Goal: Task Accomplishment & Management: Manage account settings

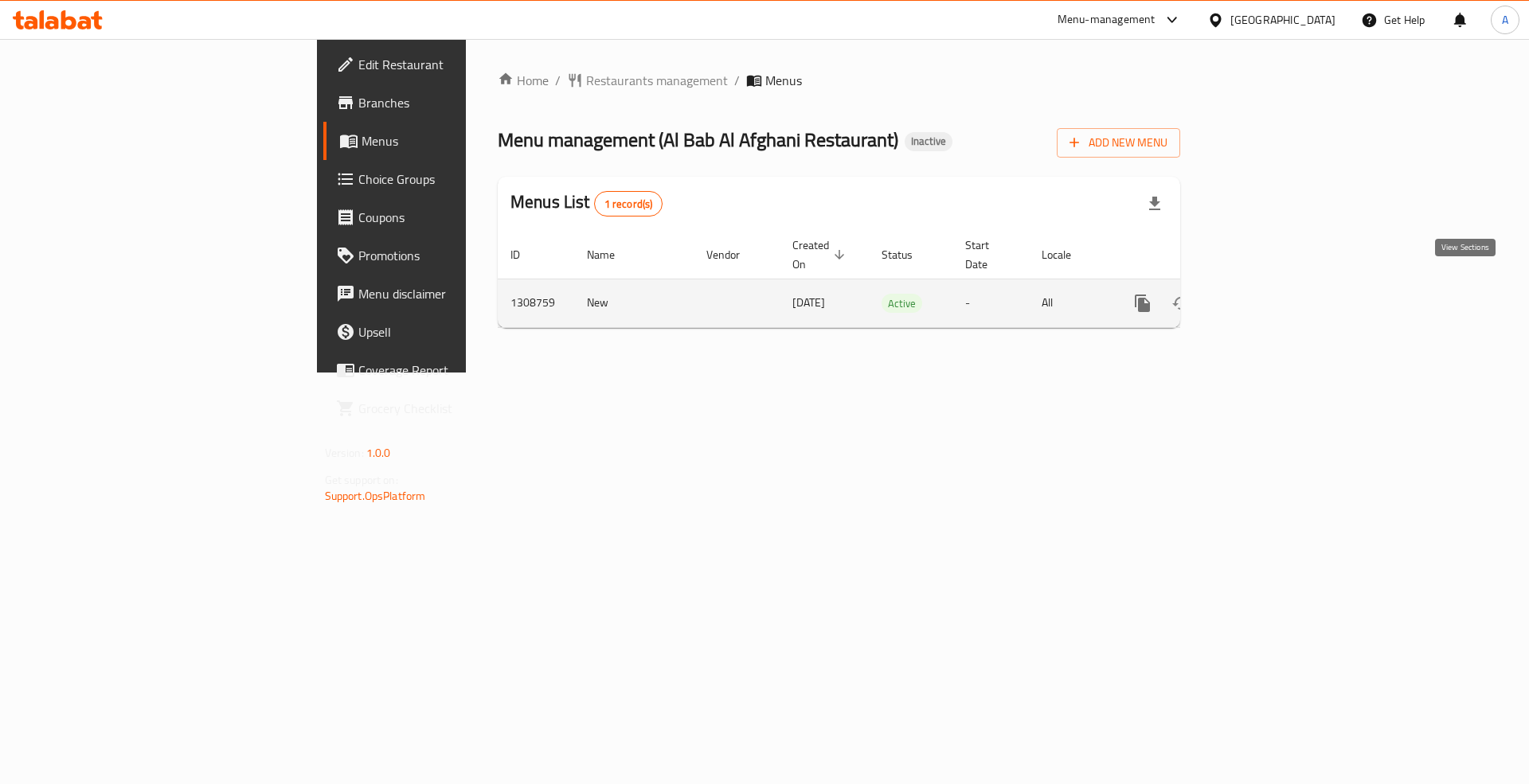
click at [1267, 294] on icon "enhanced table" at bounding box center [1257, 303] width 19 height 19
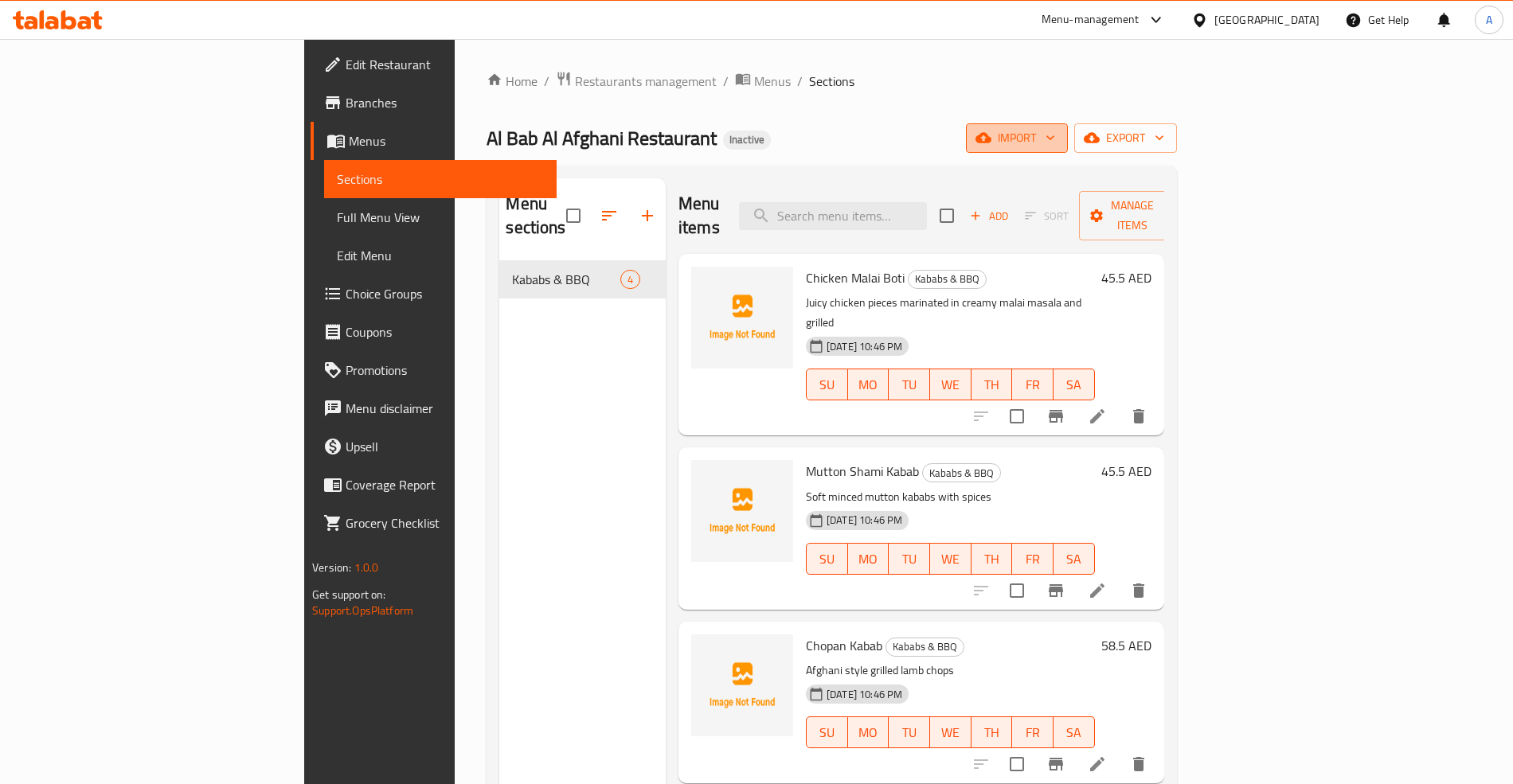
click at [1055, 134] on span "import" at bounding box center [1016, 139] width 76 height 20
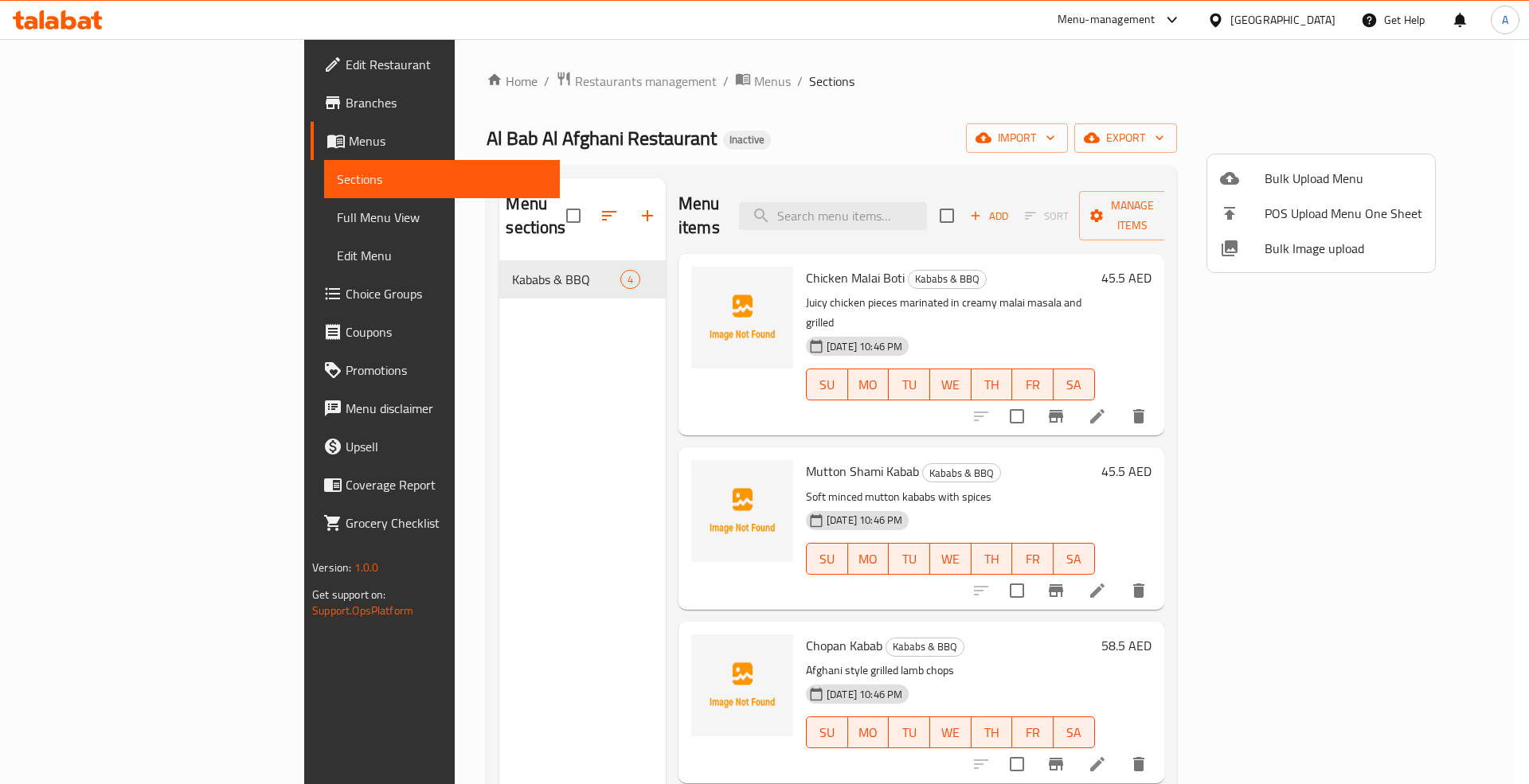
click at [800, 83] on div at bounding box center [764, 392] width 1529 height 784
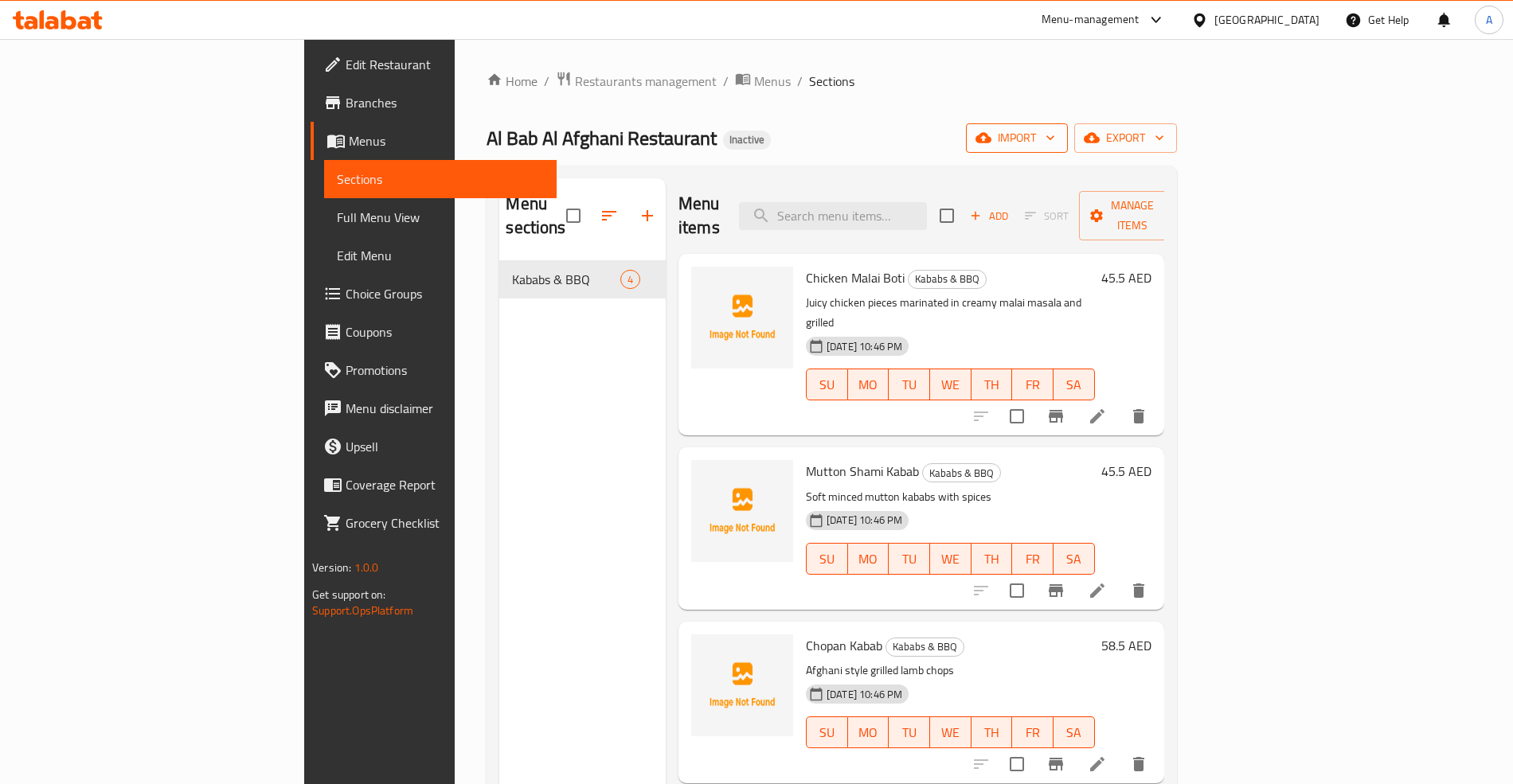
click at [1068, 150] on button "import" at bounding box center [1016, 138] width 102 height 29
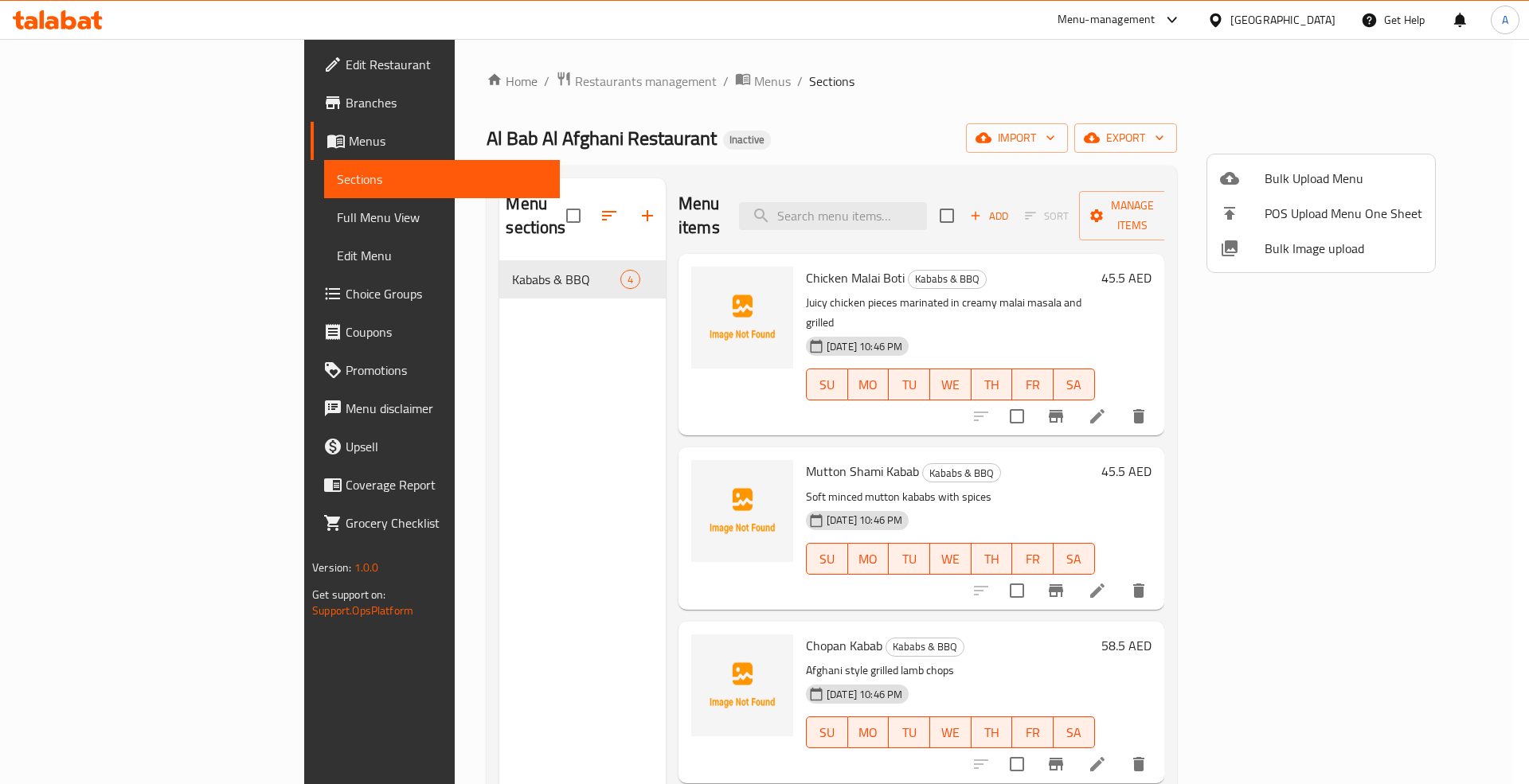
click at [1312, 171] on span "Bulk Upload Menu" at bounding box center [1343, 178] width 158 height 19
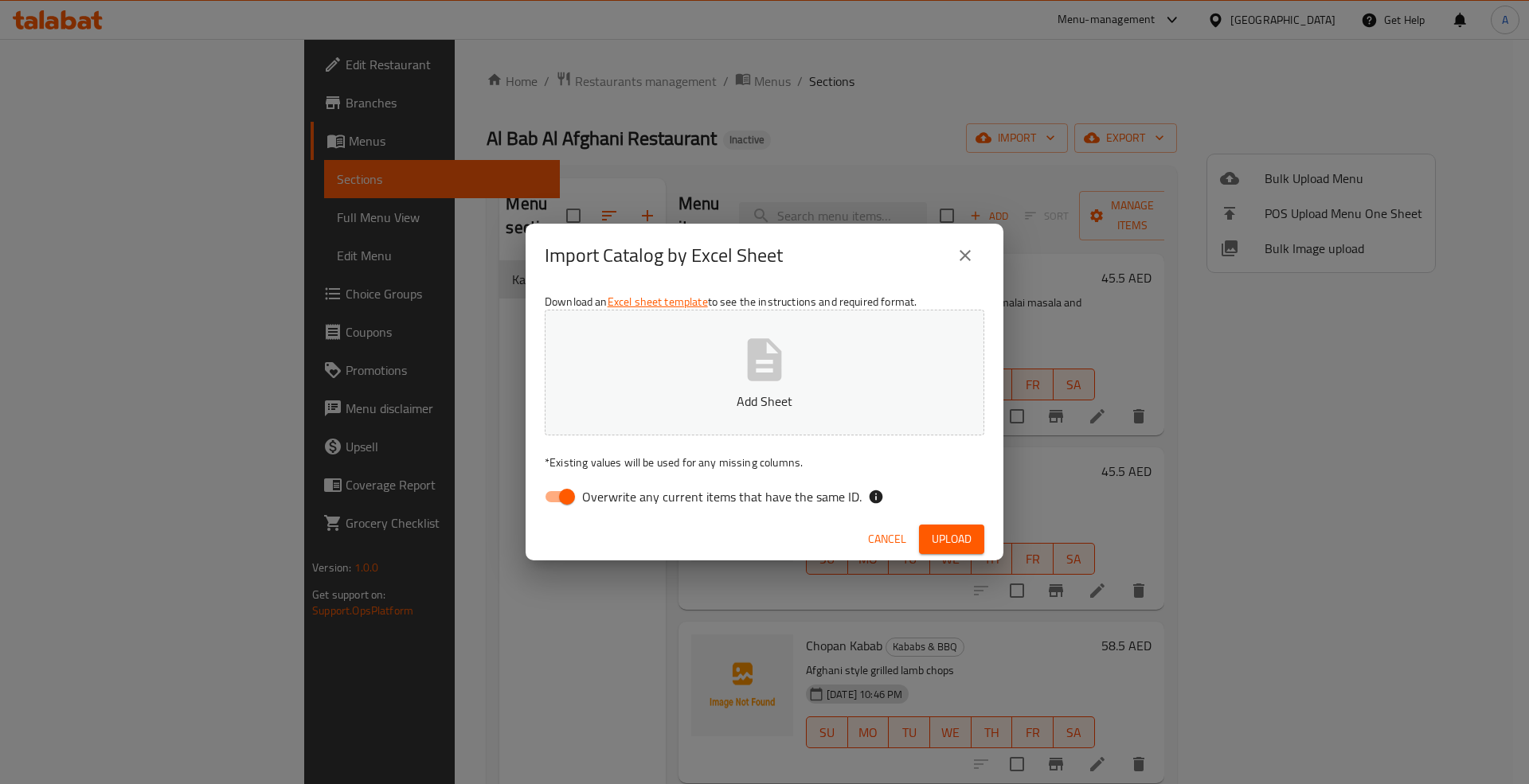
click at [791, 503] on span "Overwrite any current items that have the same ID." at bounding box center [722, 497] width 279 height 19
click at [613, 503] on input "Overwrite any current items that have the same ID." at bounding box center [567, 497] width 91 height 30
checkbox input "false"
click at [959, 530] on span "Upload" at bounding box center [951, 540] width 39 height 20
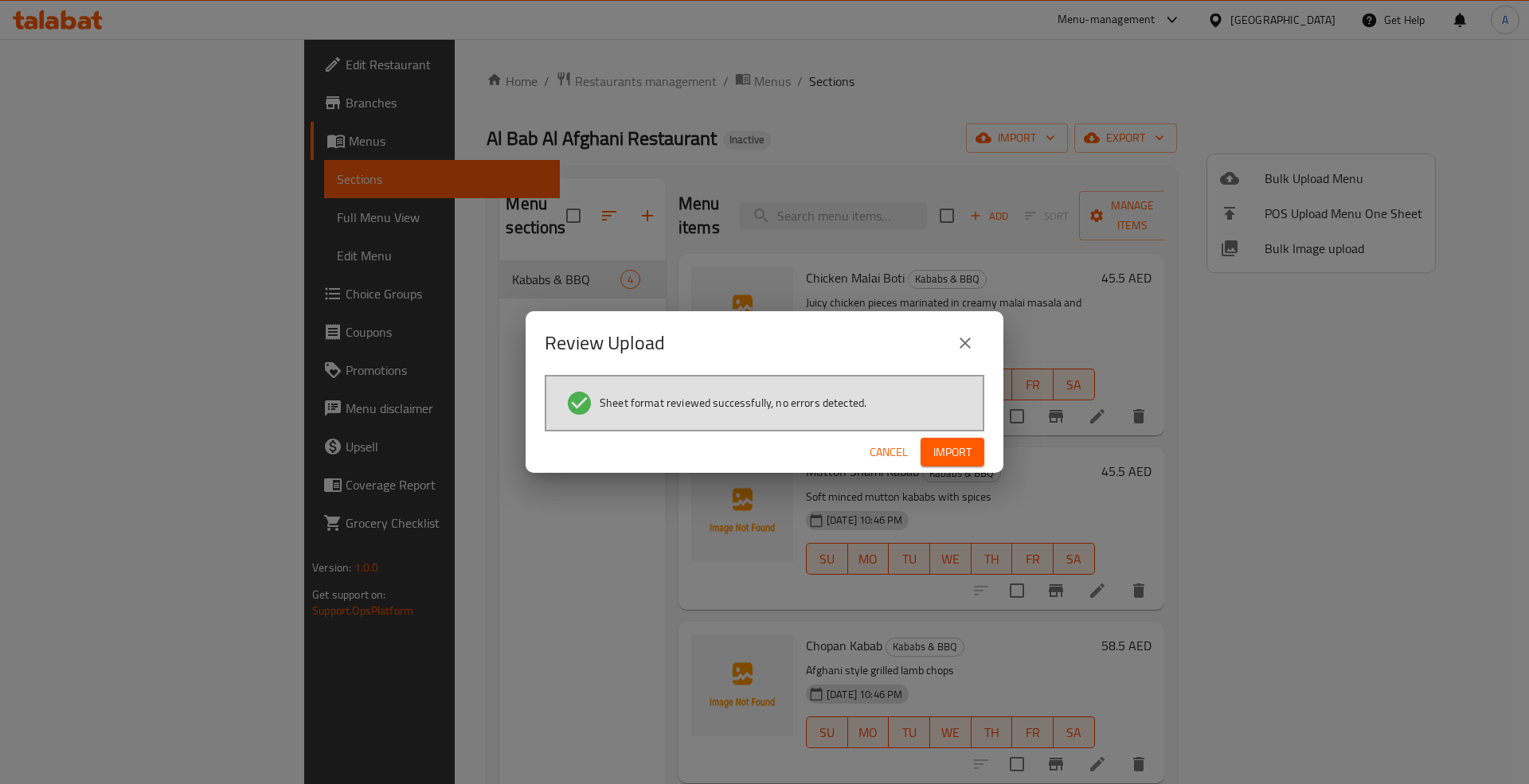
click at [973, 443] on button "Import" at bounding box center [952, 453] width 63 height 29
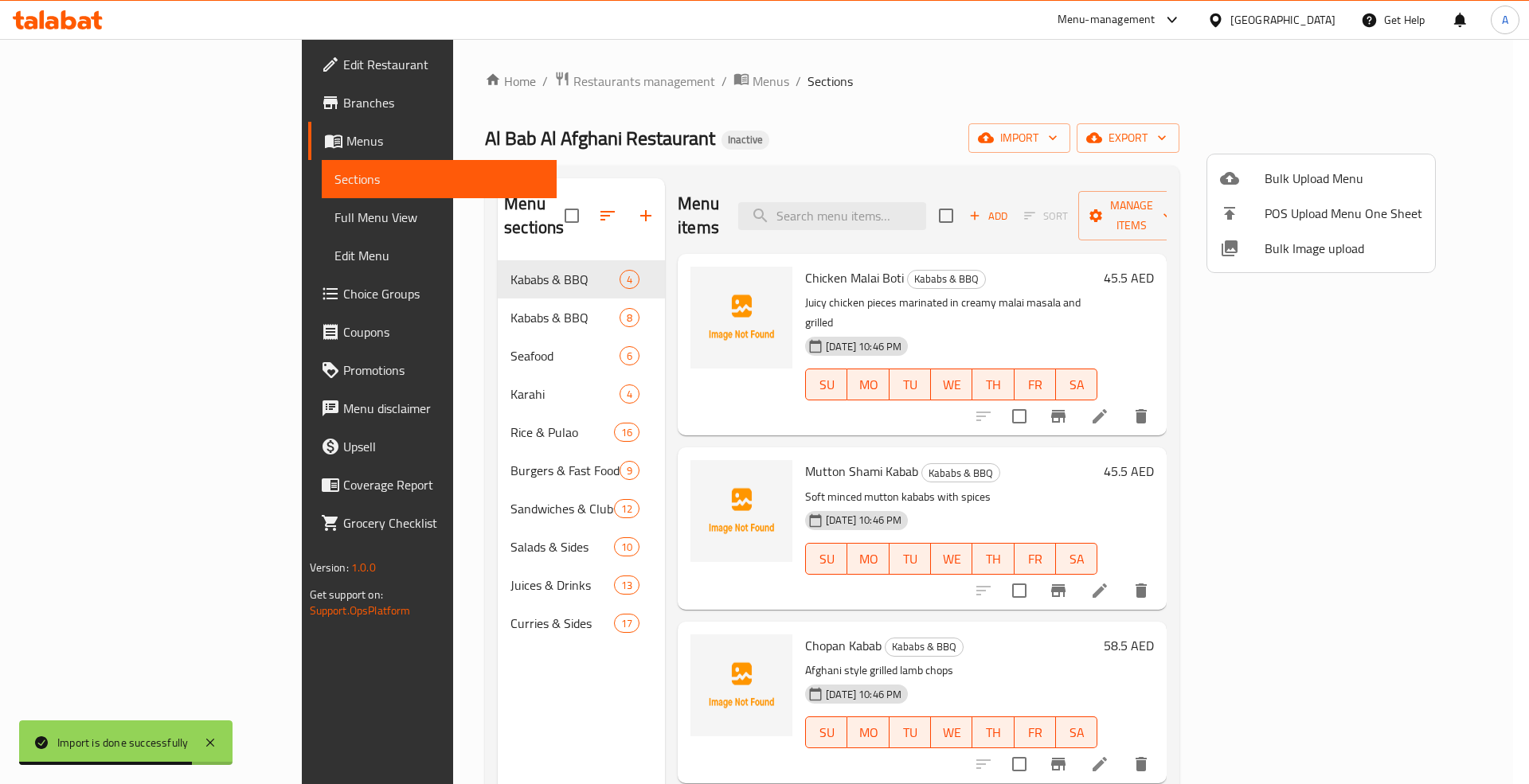
click at [489, 249] on div at bounding box center [764, 392] width 1529 height 784
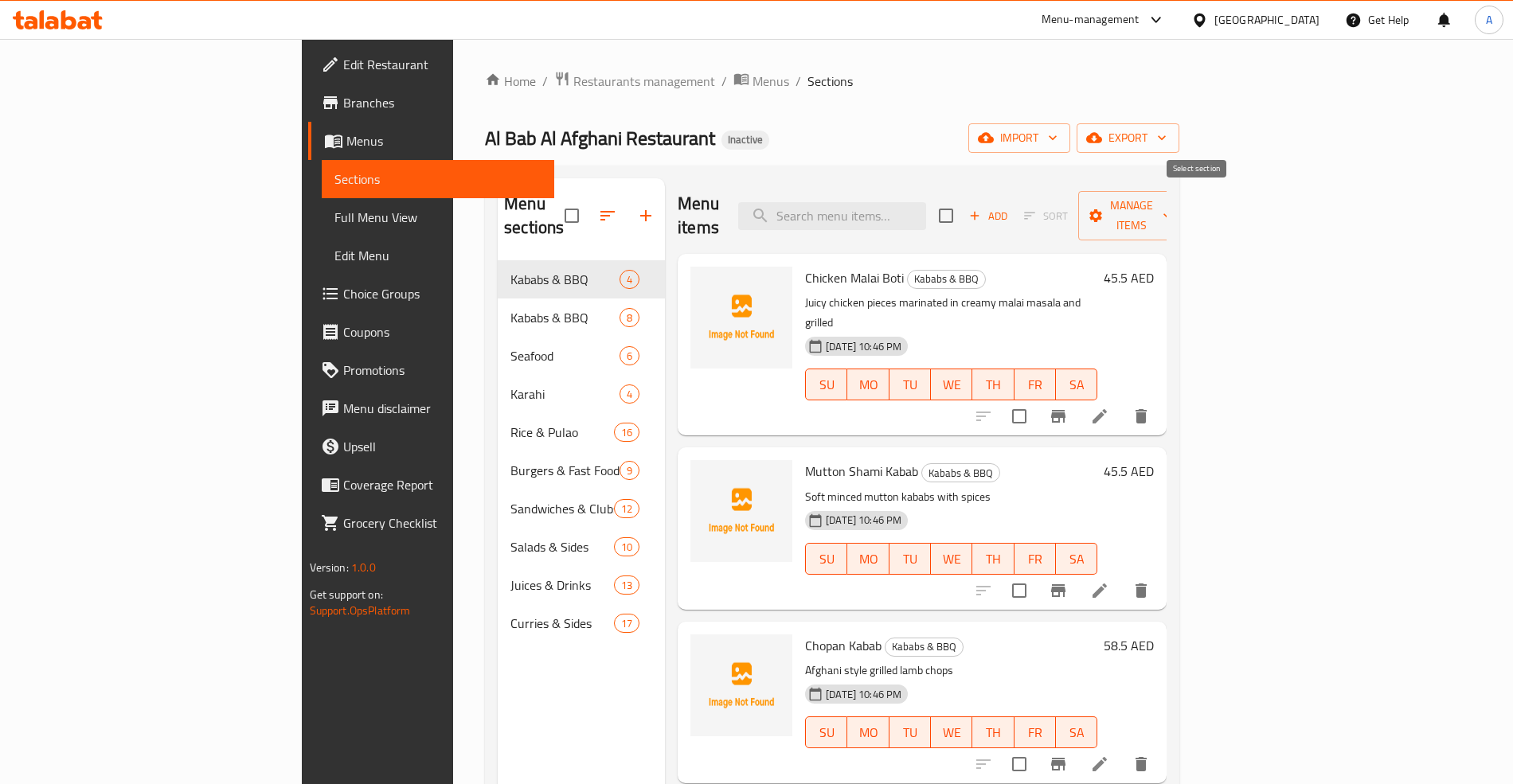
click at [962, 207] on input "checkbox" at bounding box center [946, 216] width 33 height 33
checkbox input "true"
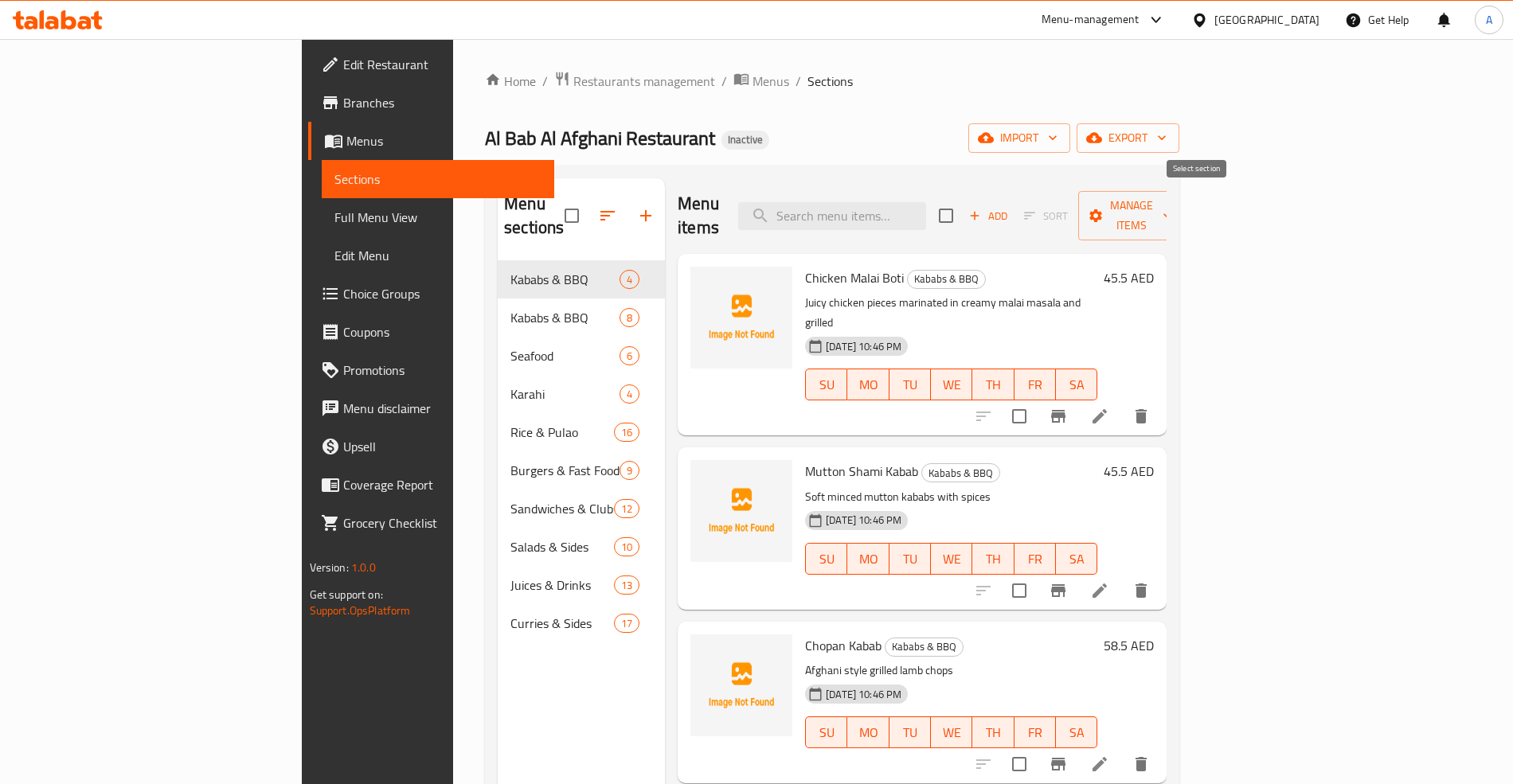
checkbox input "true"
click at [1172, 204] on span "Manage items" at bounding box center [1131, 215] width 81 height 39
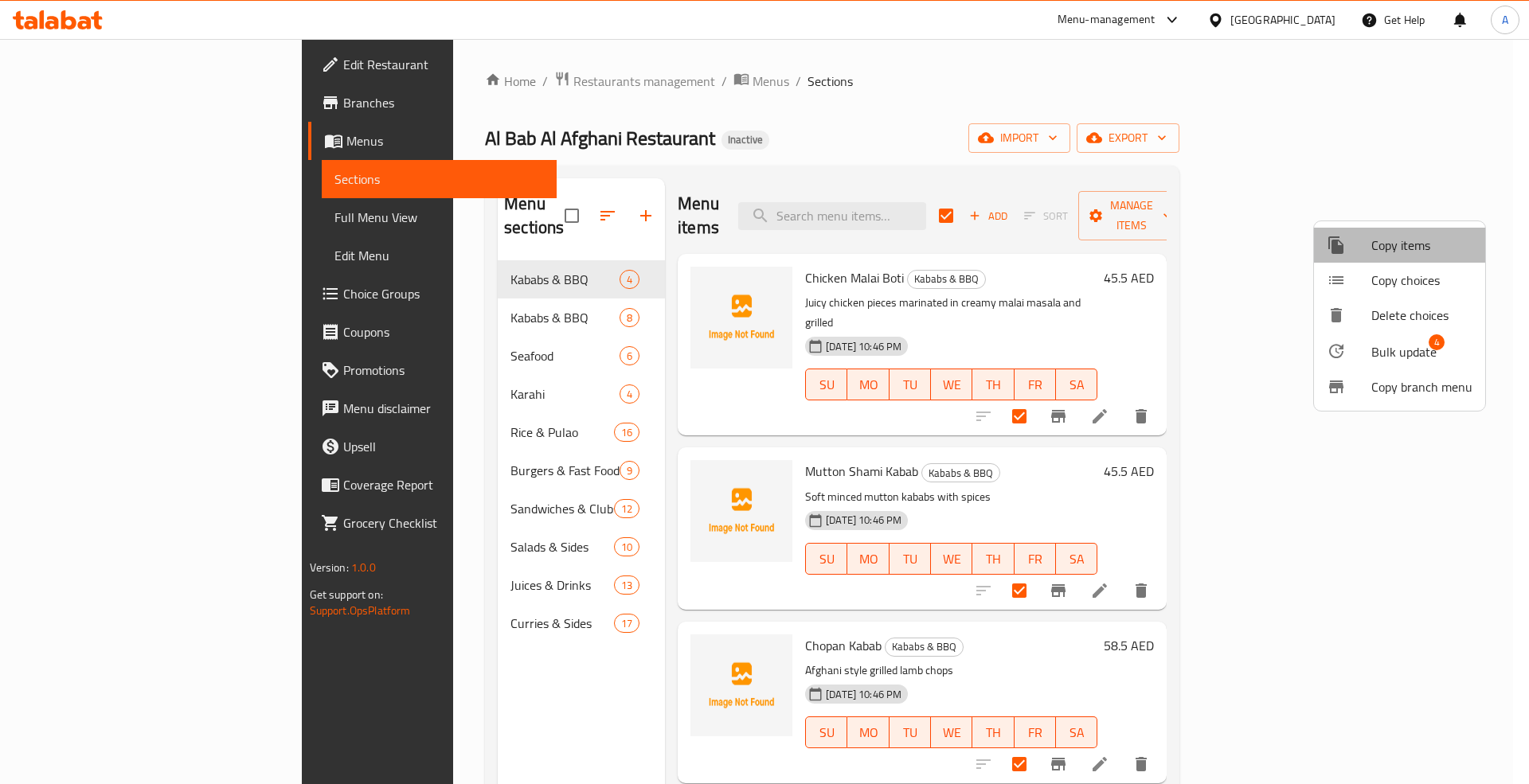
click at [1415, 252] on span "Copy items" at bounding box center [1422, 245] width 101 height 19
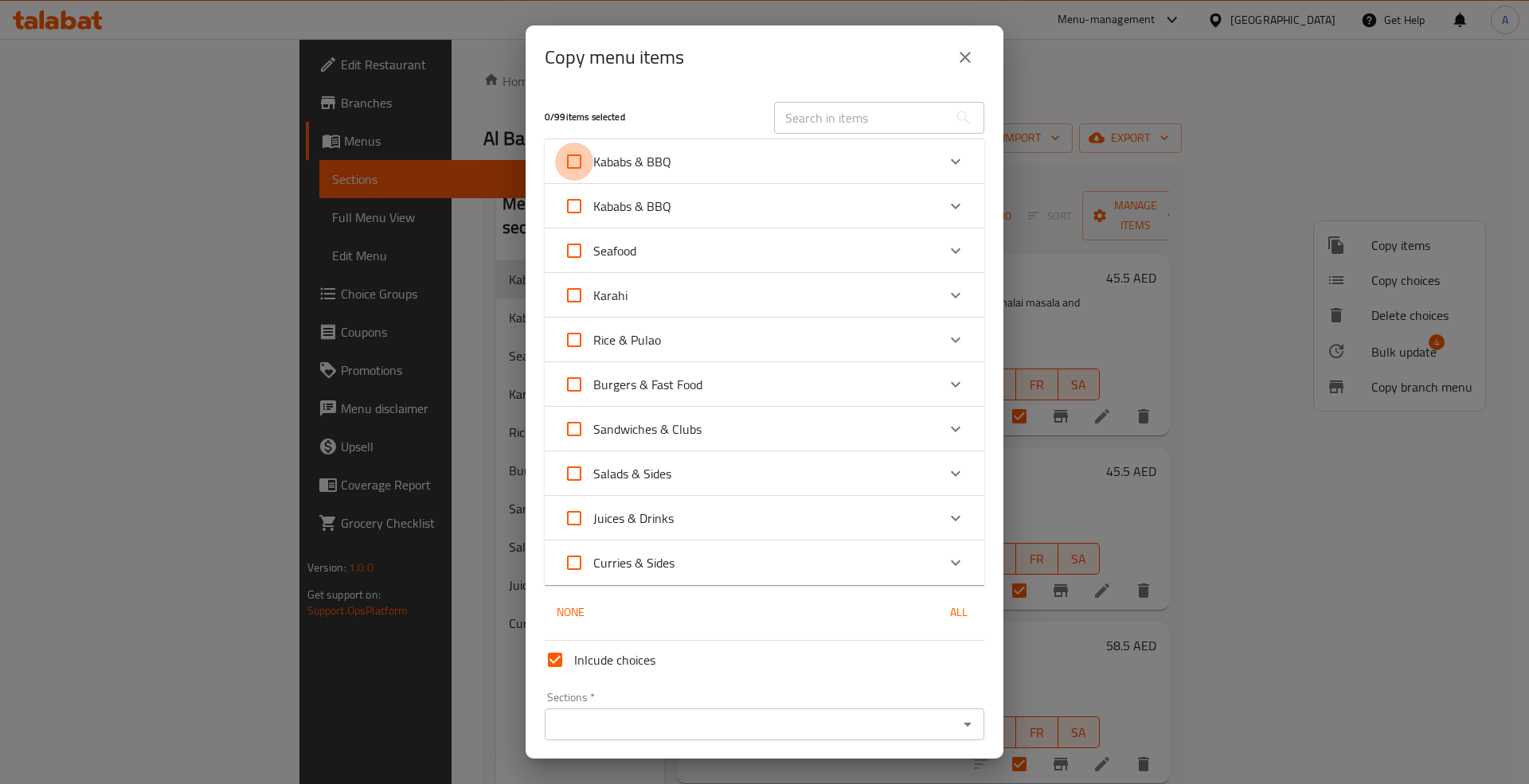
click at [590, 162] on input "Kababs & BBQ" at bounding box center [574, 162] width 39 height 39
checkbox input "true"
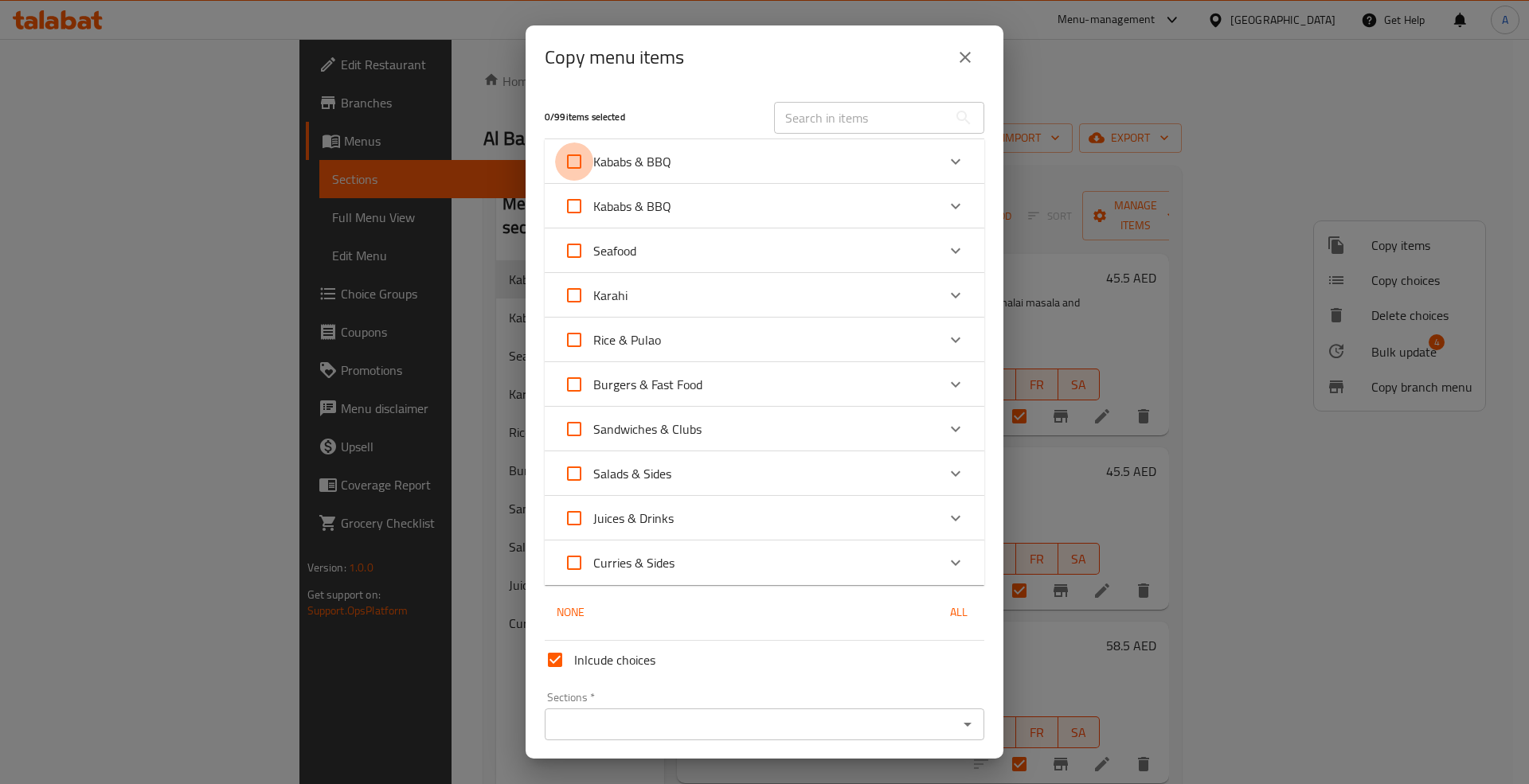
checkbox input "true"
click at [871, 201] on div "Kababs & BBQ" at bounding box center [750, 207] width 373 height 39
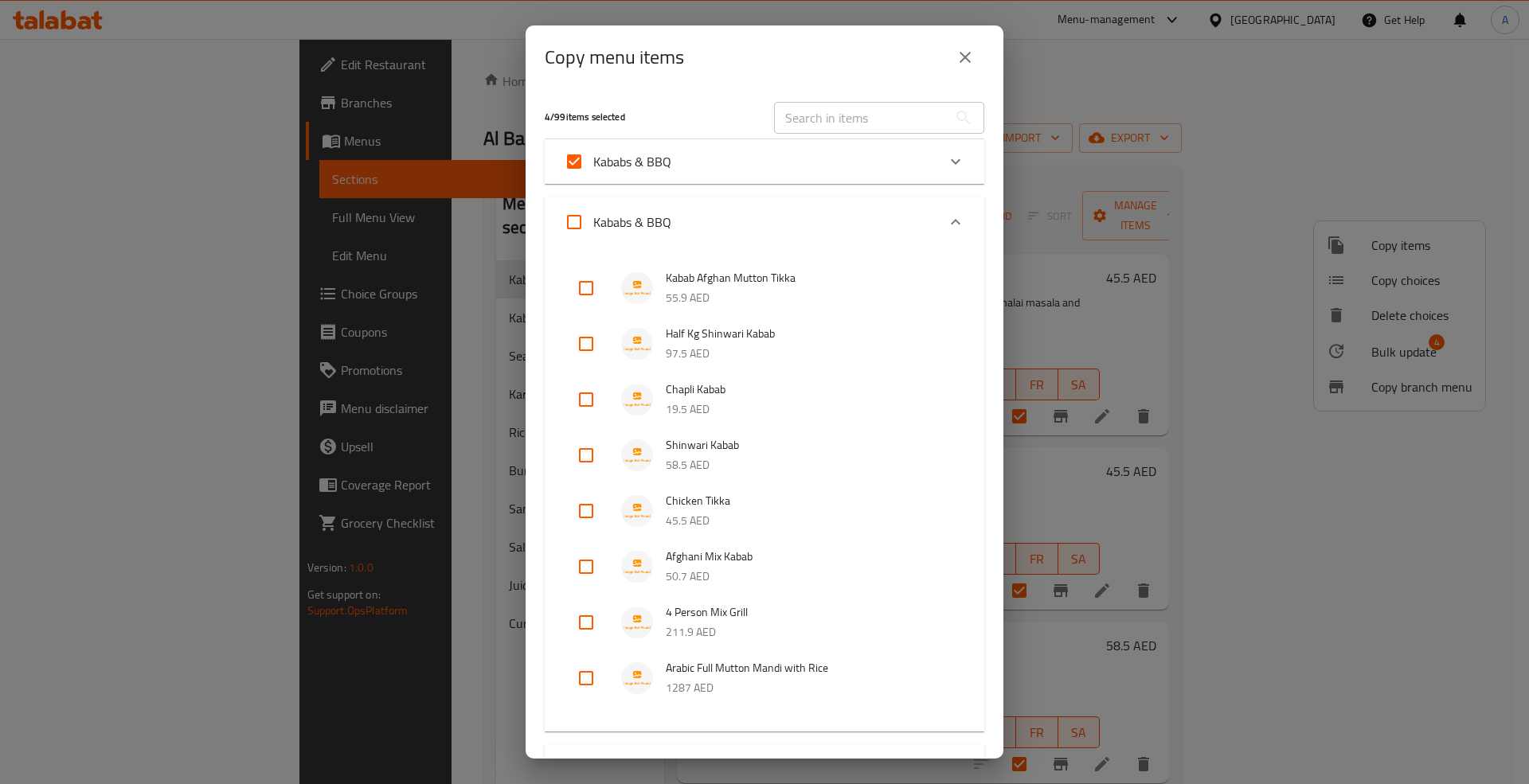
click at [946, 218] on icon "Expand" at bounding box center [955, 222] width 19 height 19
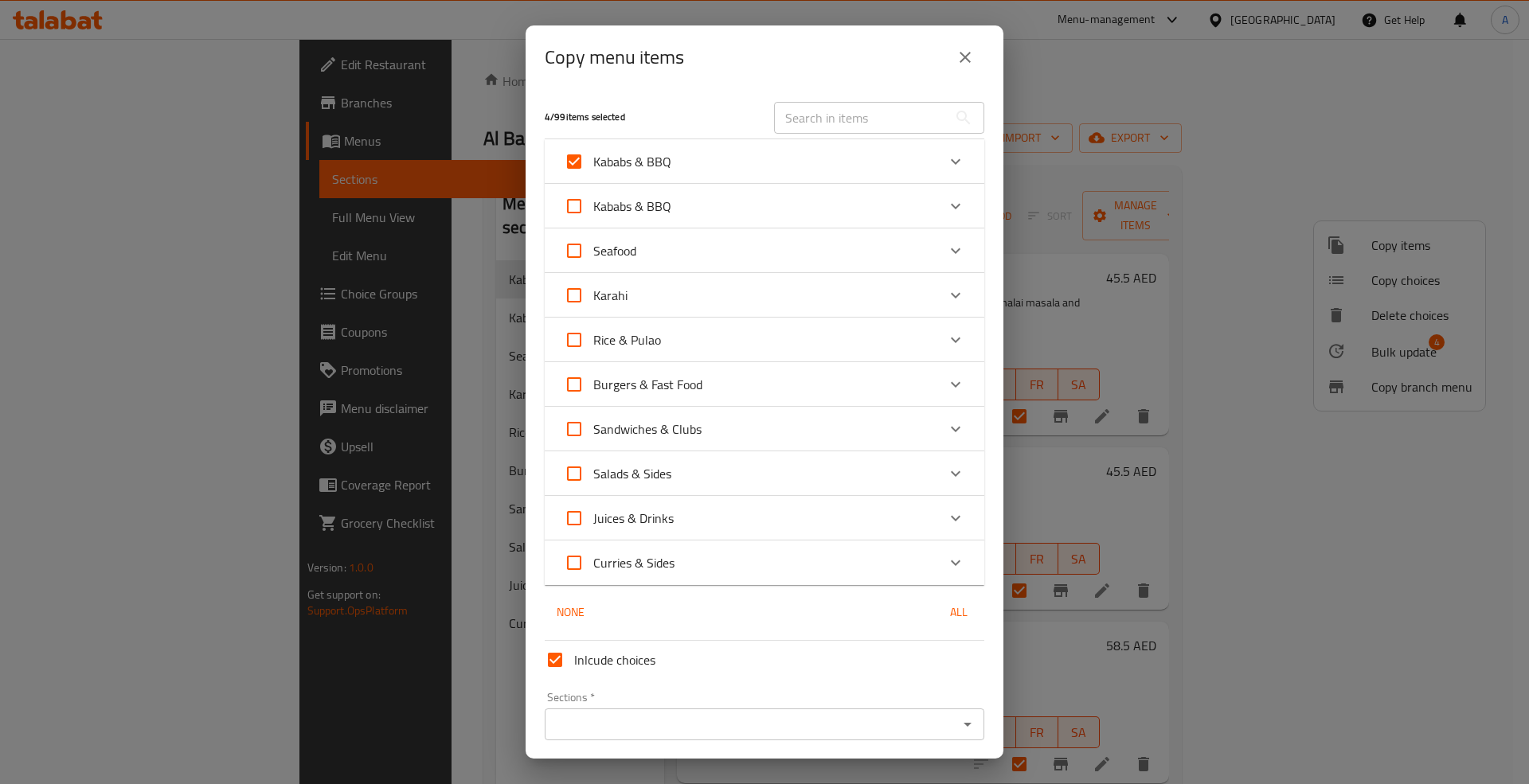
click at [946, 207] on icon "Expand" at bounding box center [955, 206] width 19 height 19
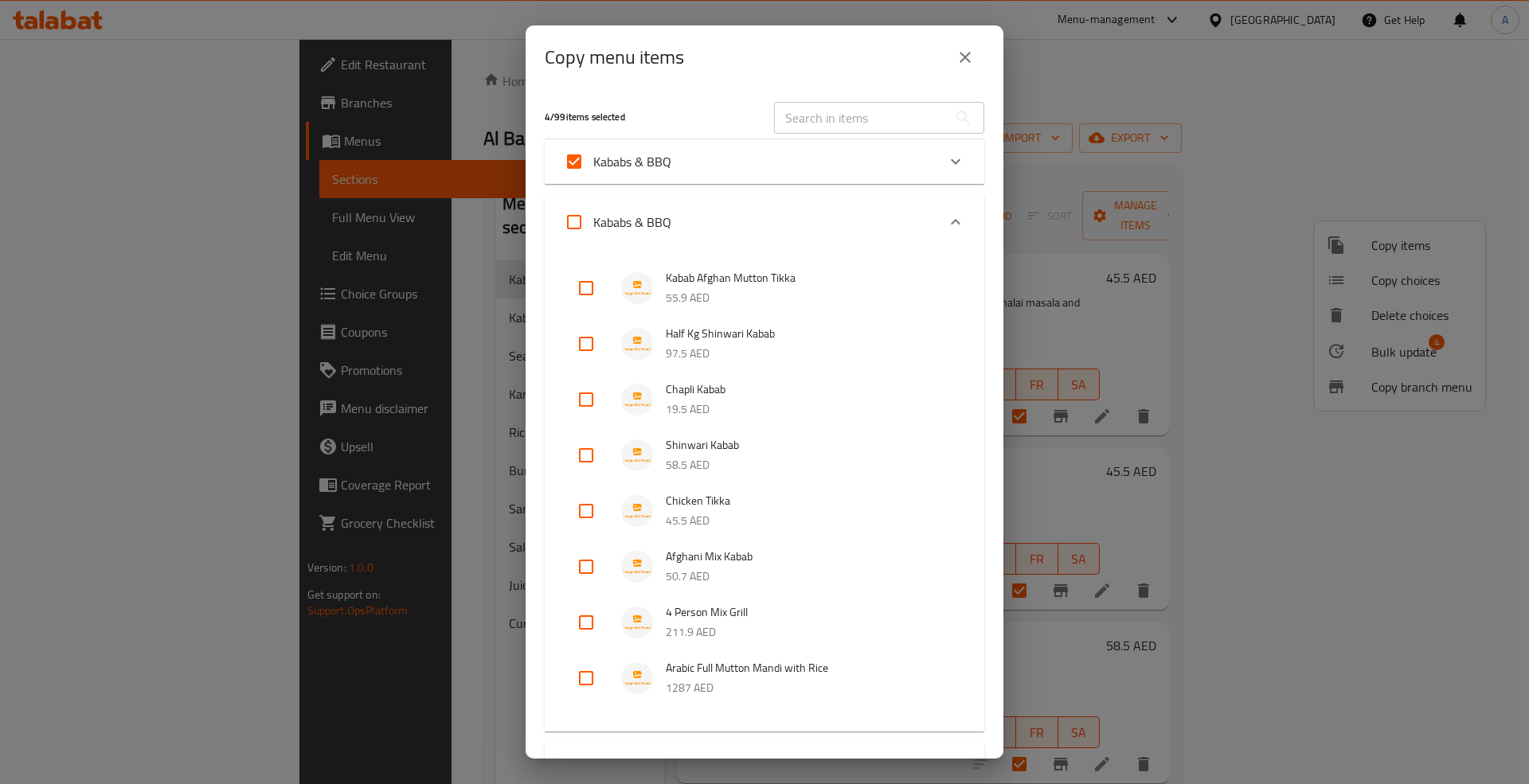
click at [575, 161] on input "Kababs & BBQ" at bounding box center [574, 162] width 39 height 39
checkbox input "false"
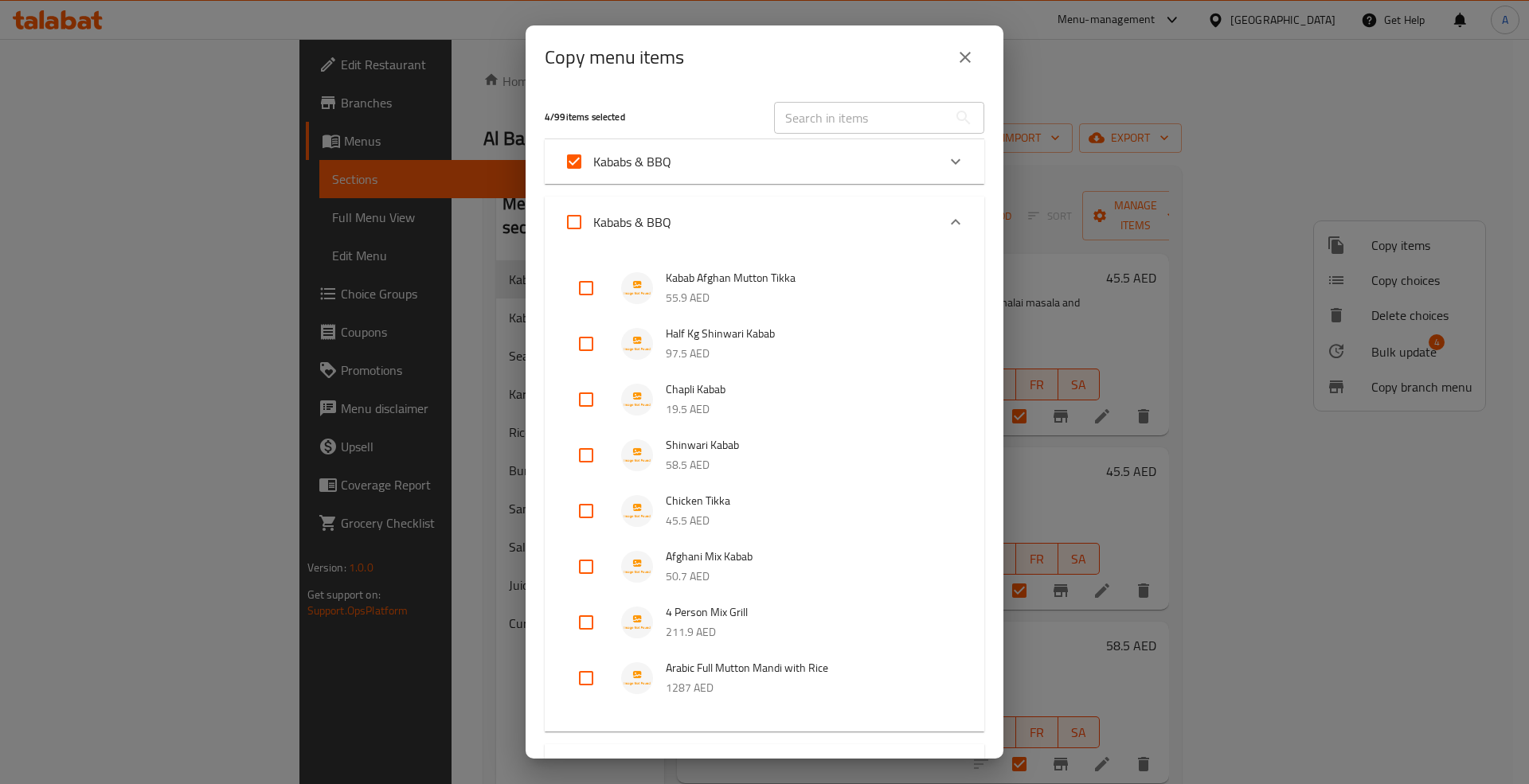
checkbox input "false"
click at [567, 218] on input "Kababs & BBQ" at bounding box center [574, 222] width 39 height 39
checkbox input "true"
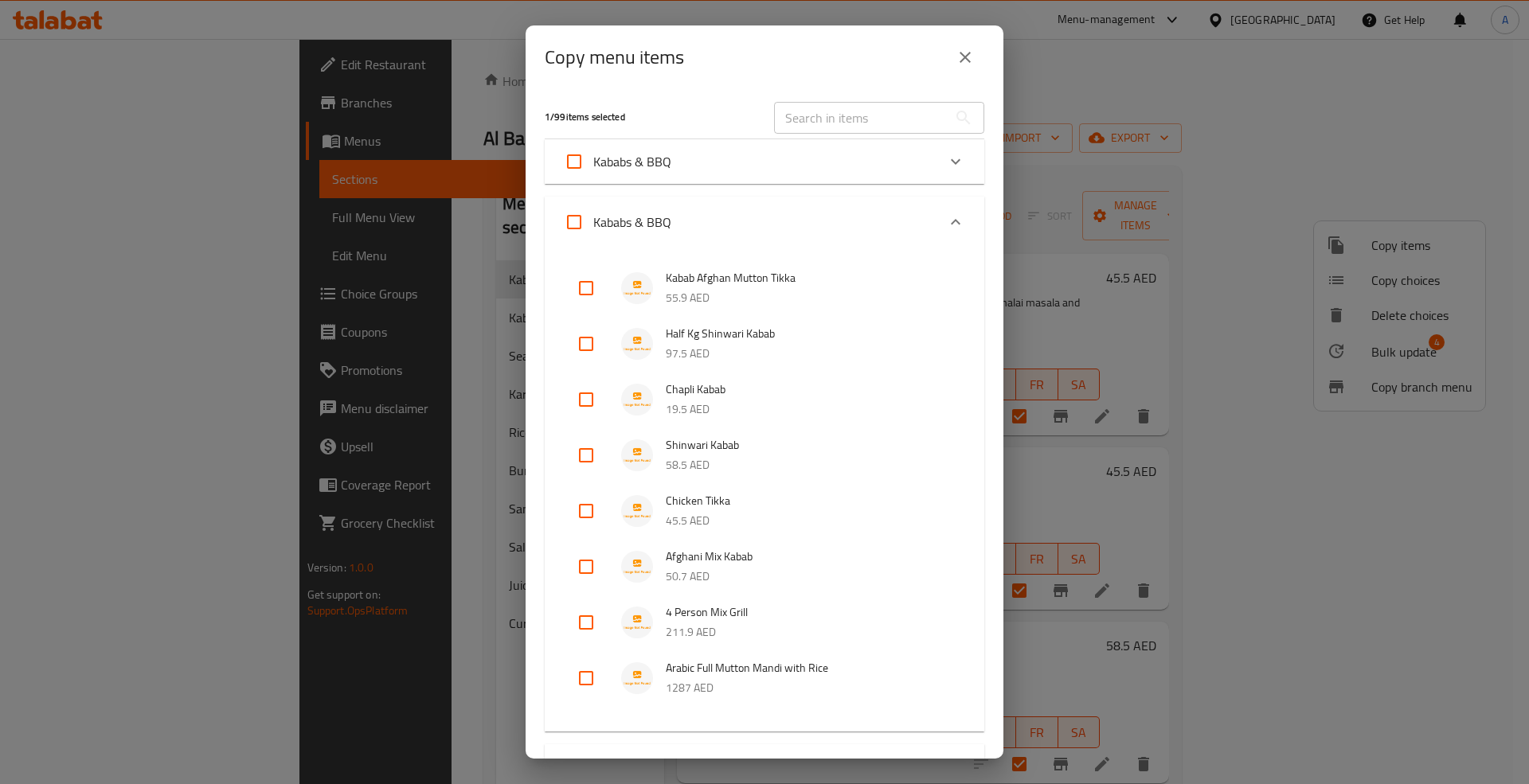
checkbox input "true"
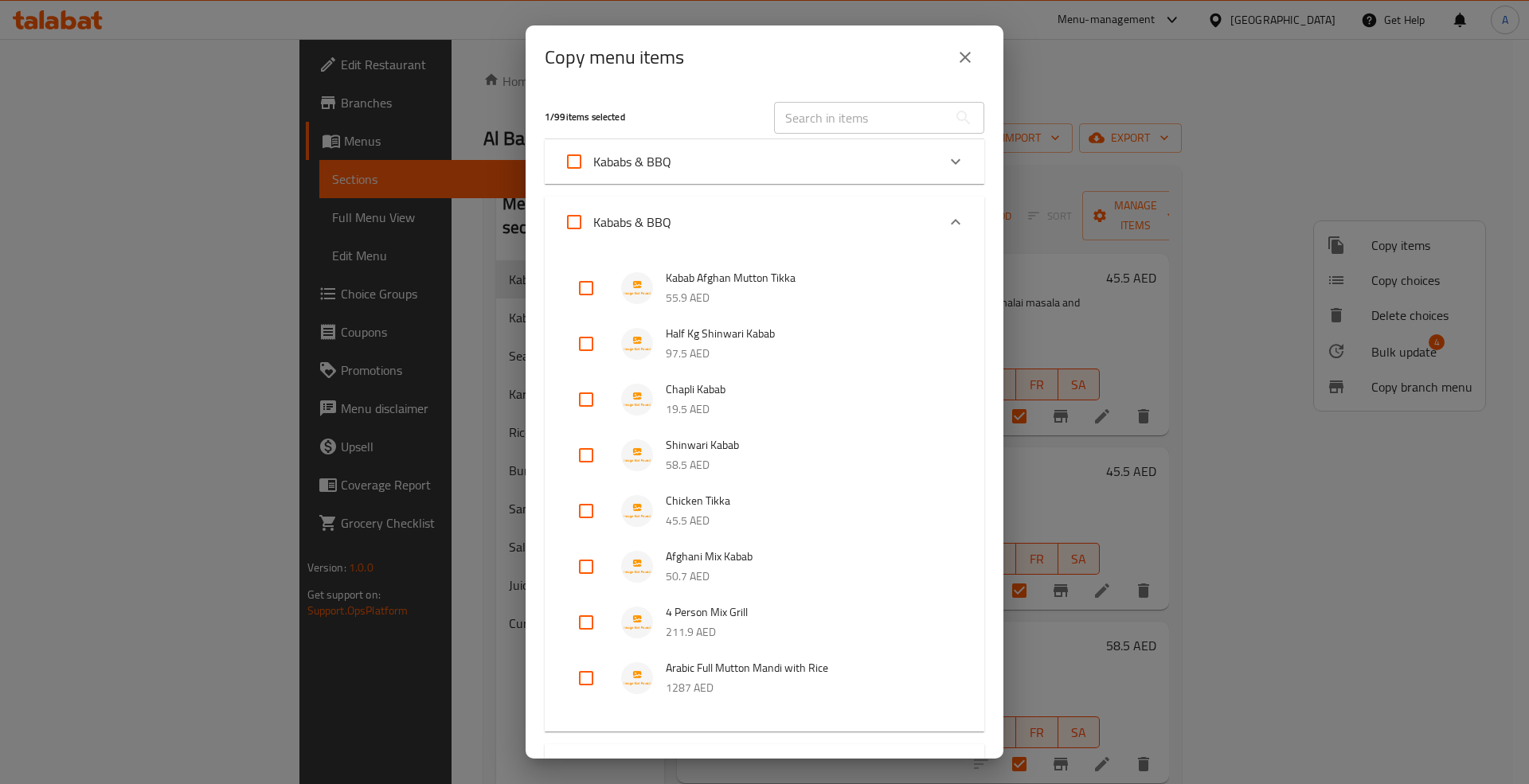
checkbox input "true"
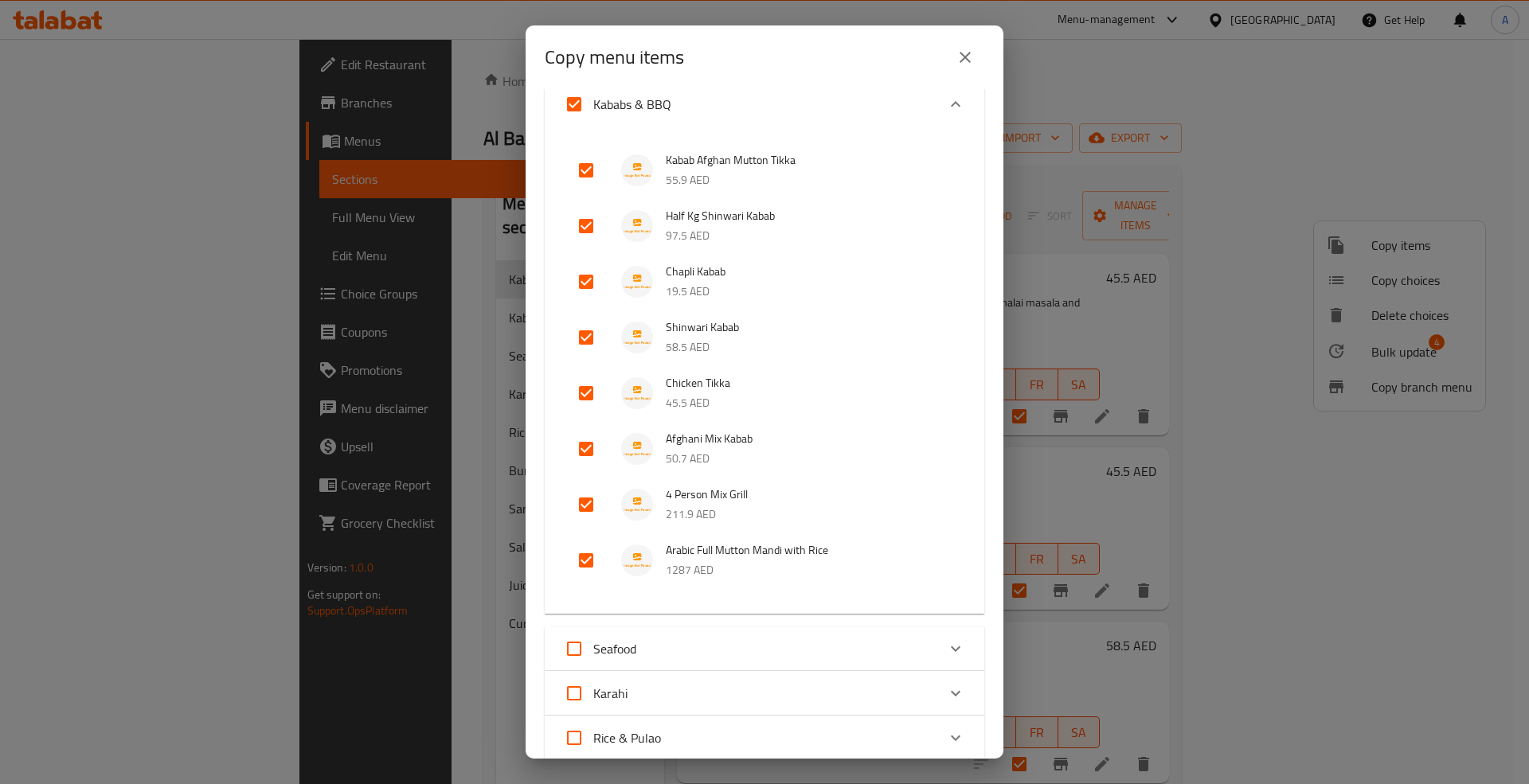
scroll to position [106, 0]
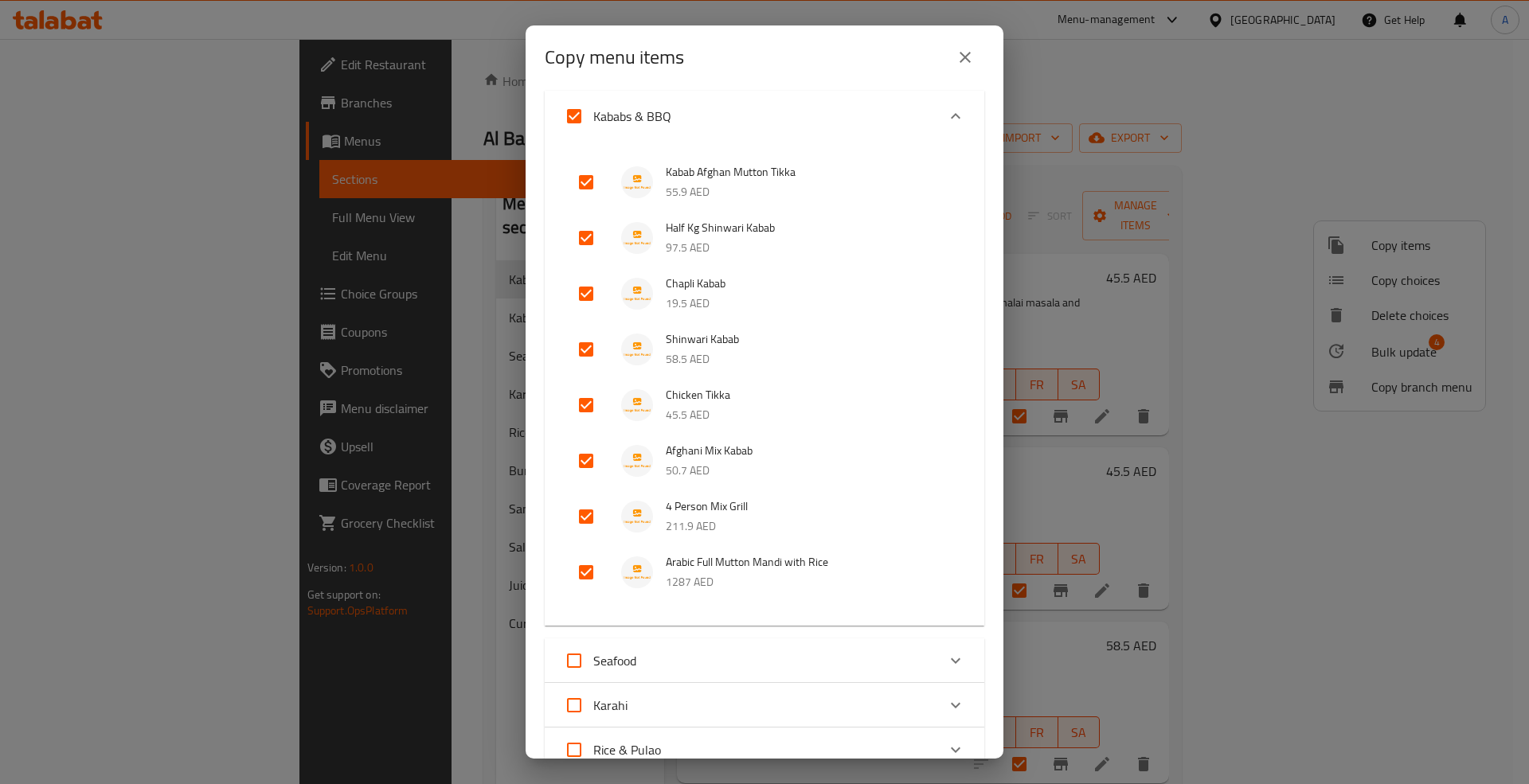
click at [575, 118] on input "Kababs & BBQ" at bounding box center [574, 117] width 39 height 39
checkbox input "false"
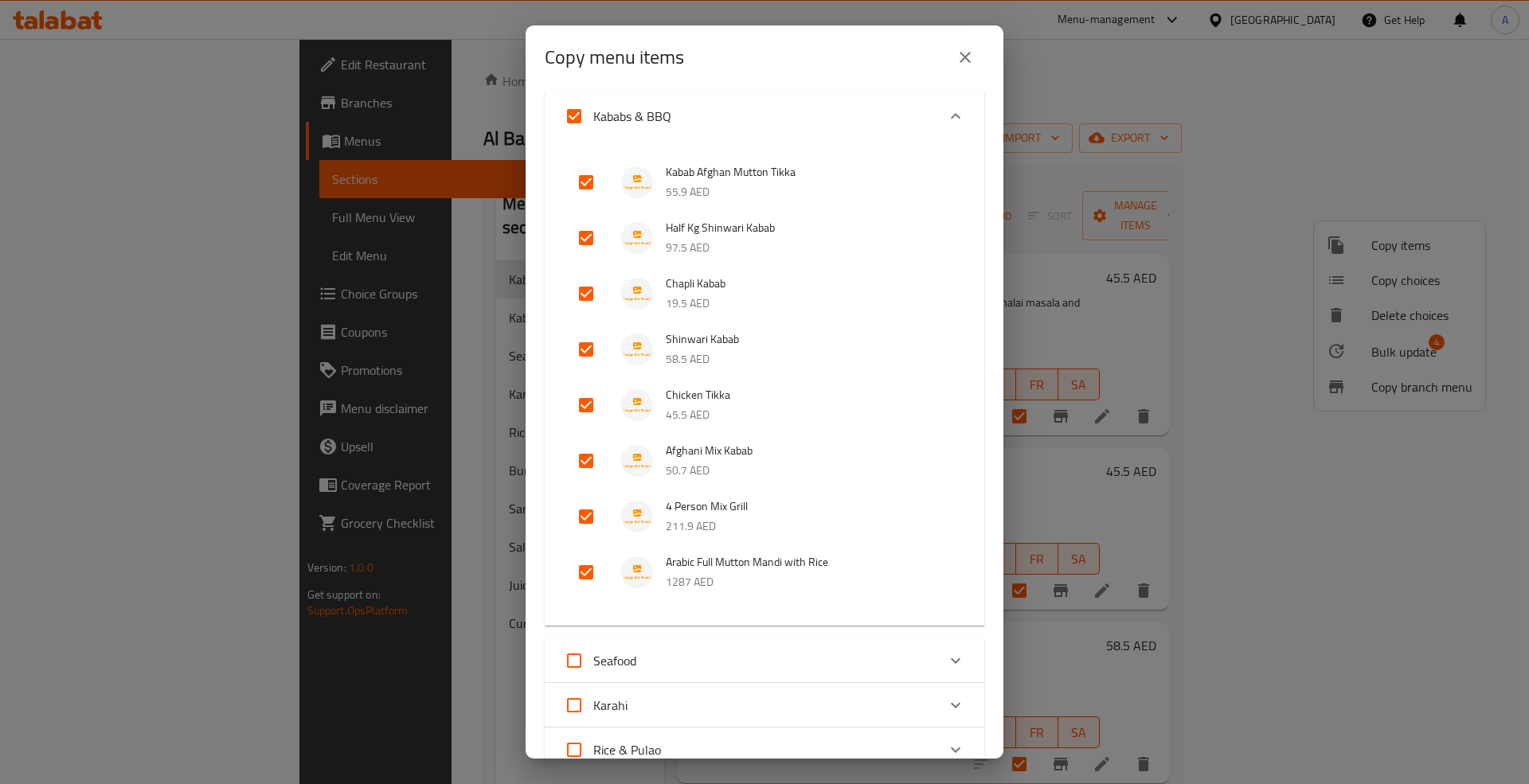
checkbox input "false"
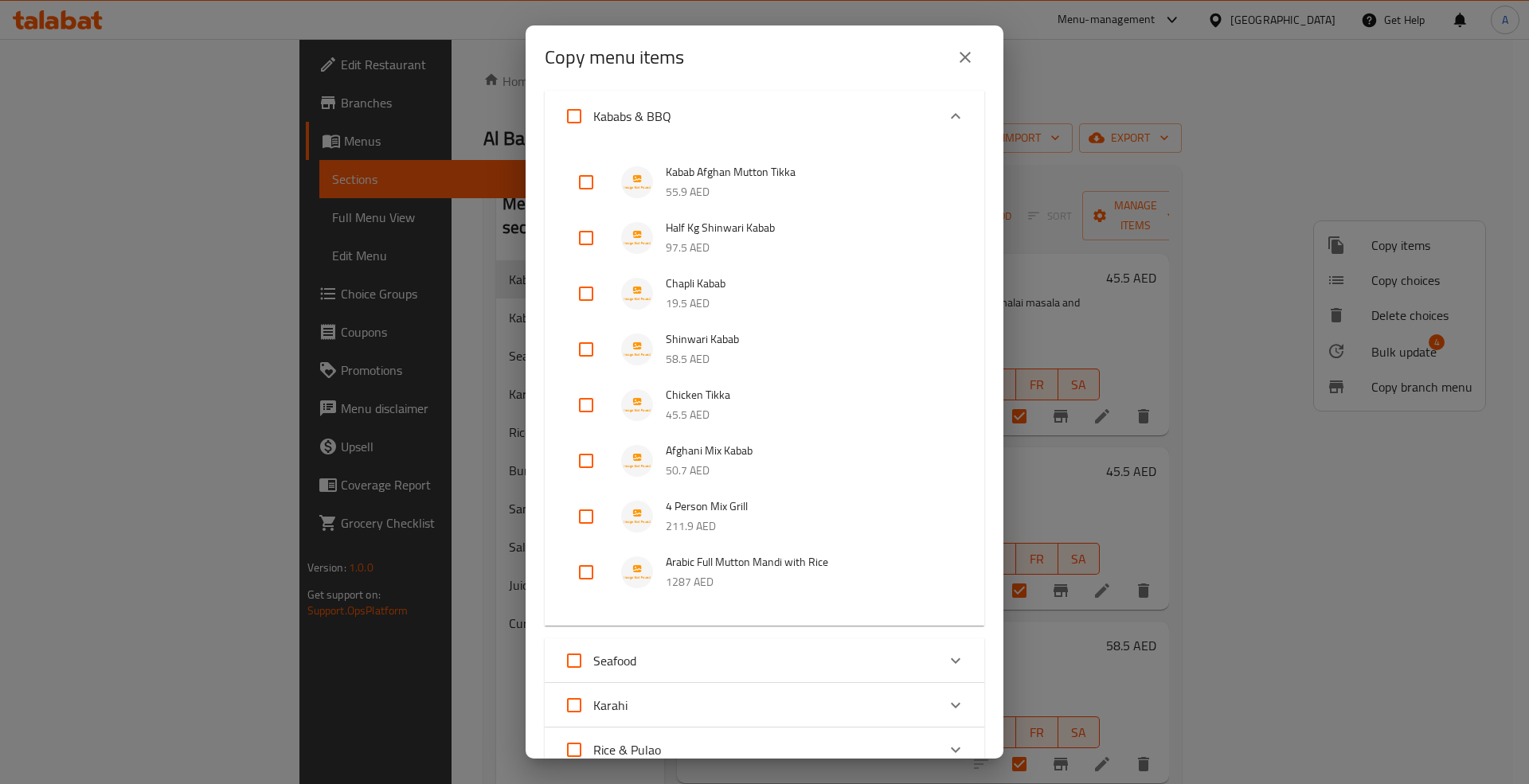
scroll to position [0, 0]
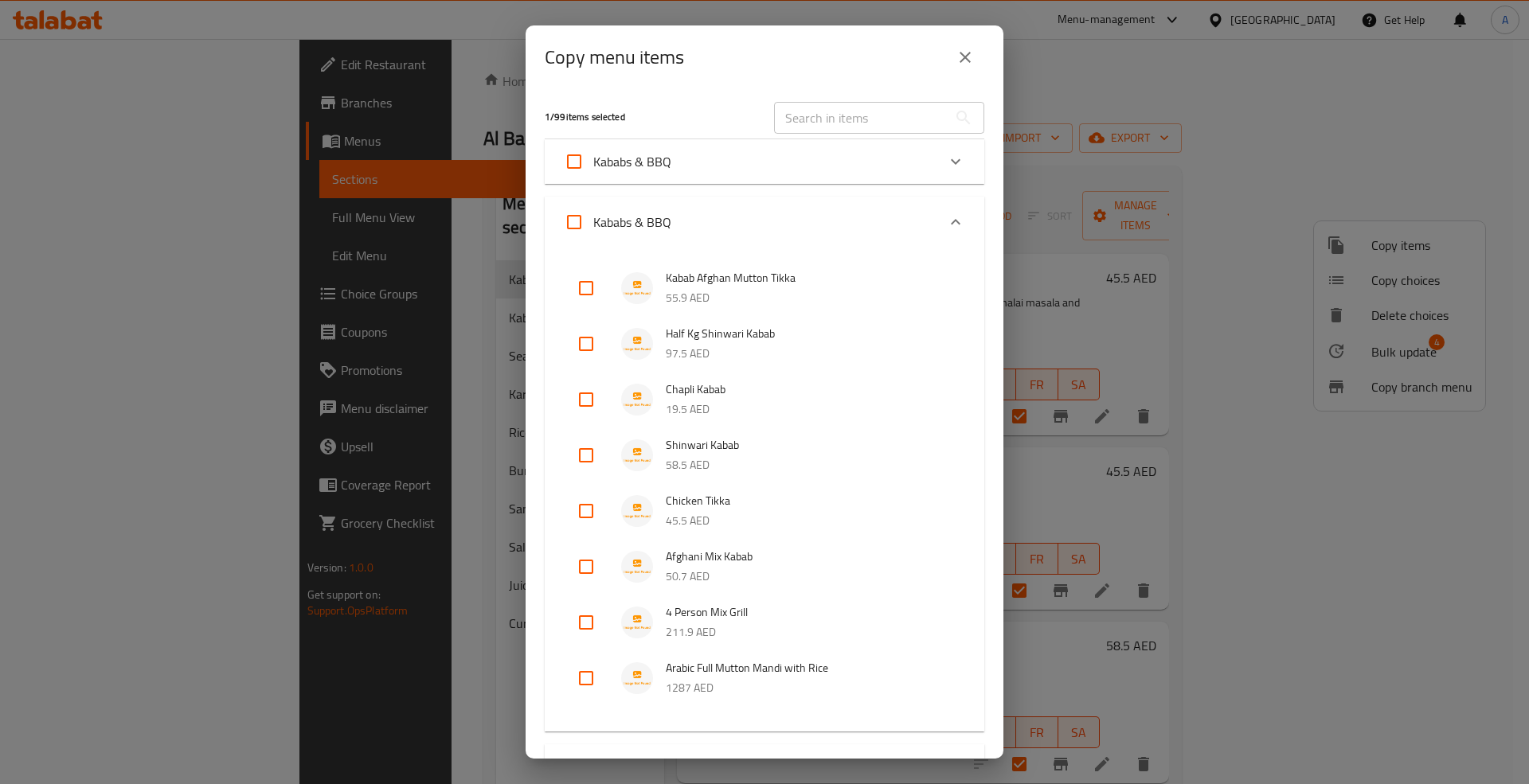
click at [623, 159] on span "Kababs & BBQ" at bounding box center [632, 162] width 78 height 24
click at [593, 159] on input "Kababs & BBQ" at bounding box center [574, 162] width 39 height 39
checkbox input "true"
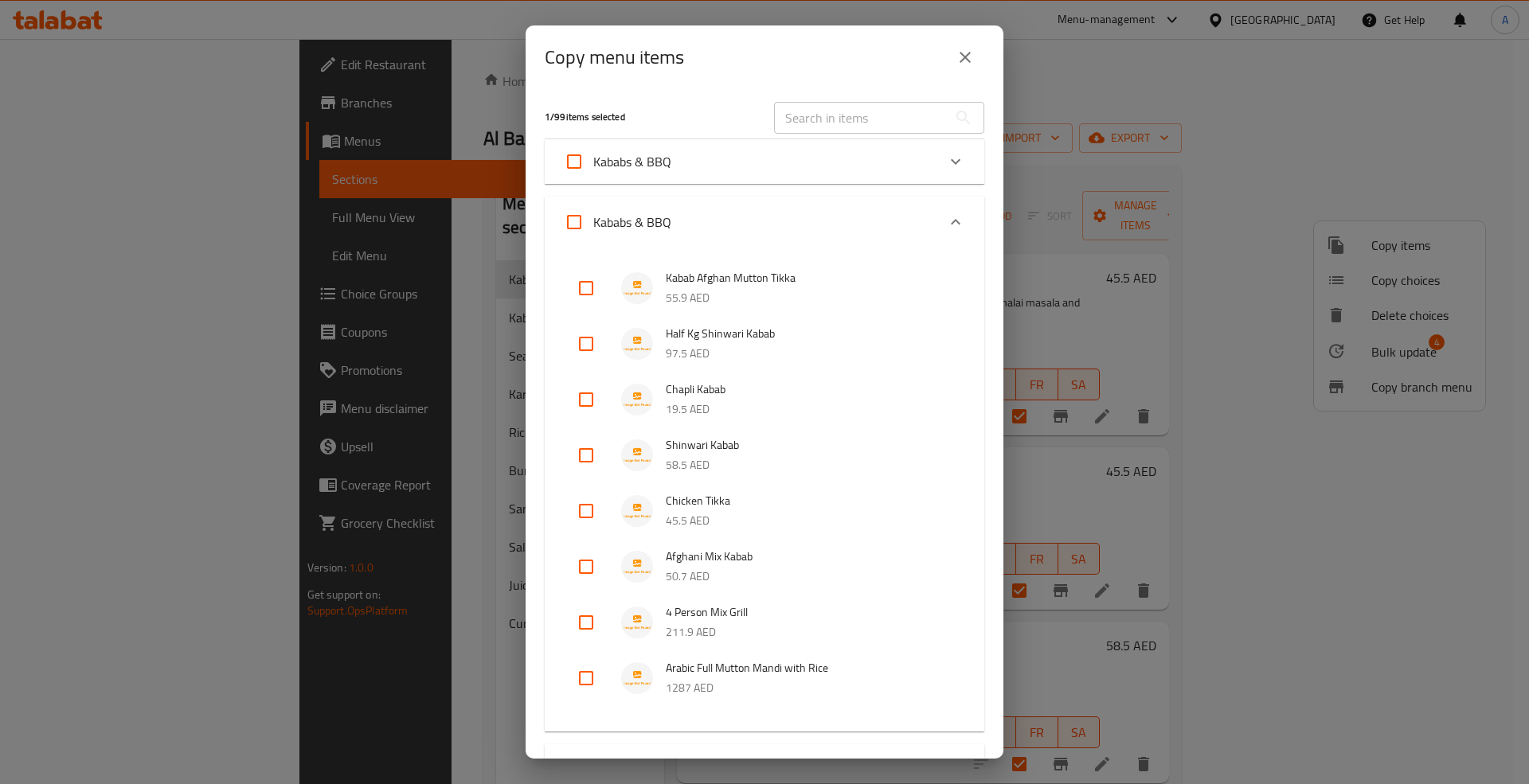
checkbox input "true"
click at [623, 159] on span "Kababs & BBQ" at bounding box center [632, 162] width 78 height 24
click at [593, 159] on input "Kababs & BBQ" at bounding box center [574, 162] width 39 height 39
checkbox input "false"
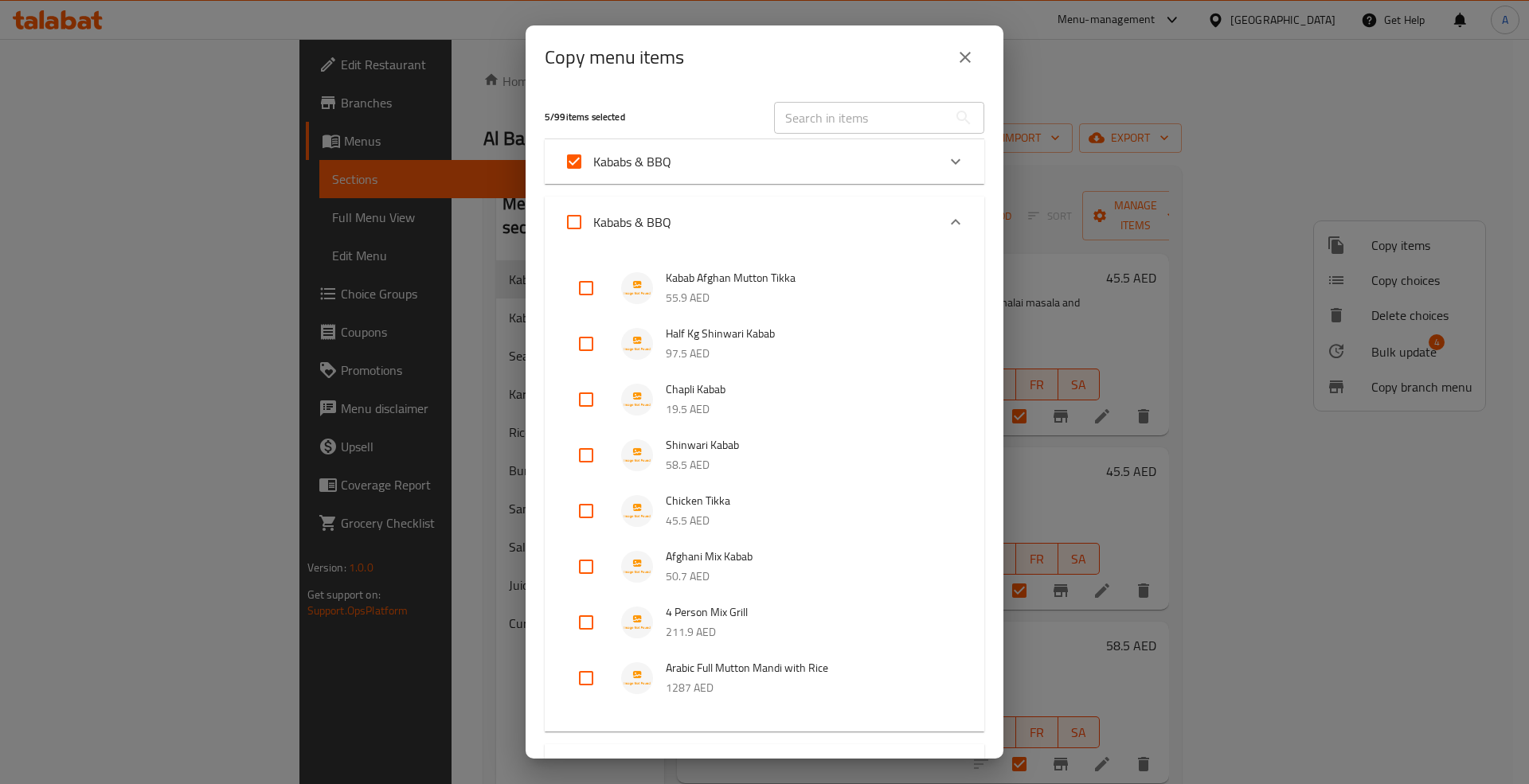
checkbox input "false"
click at [947, 163] on icon "Expand" at bounding box center [955, 162] width 19 height 19
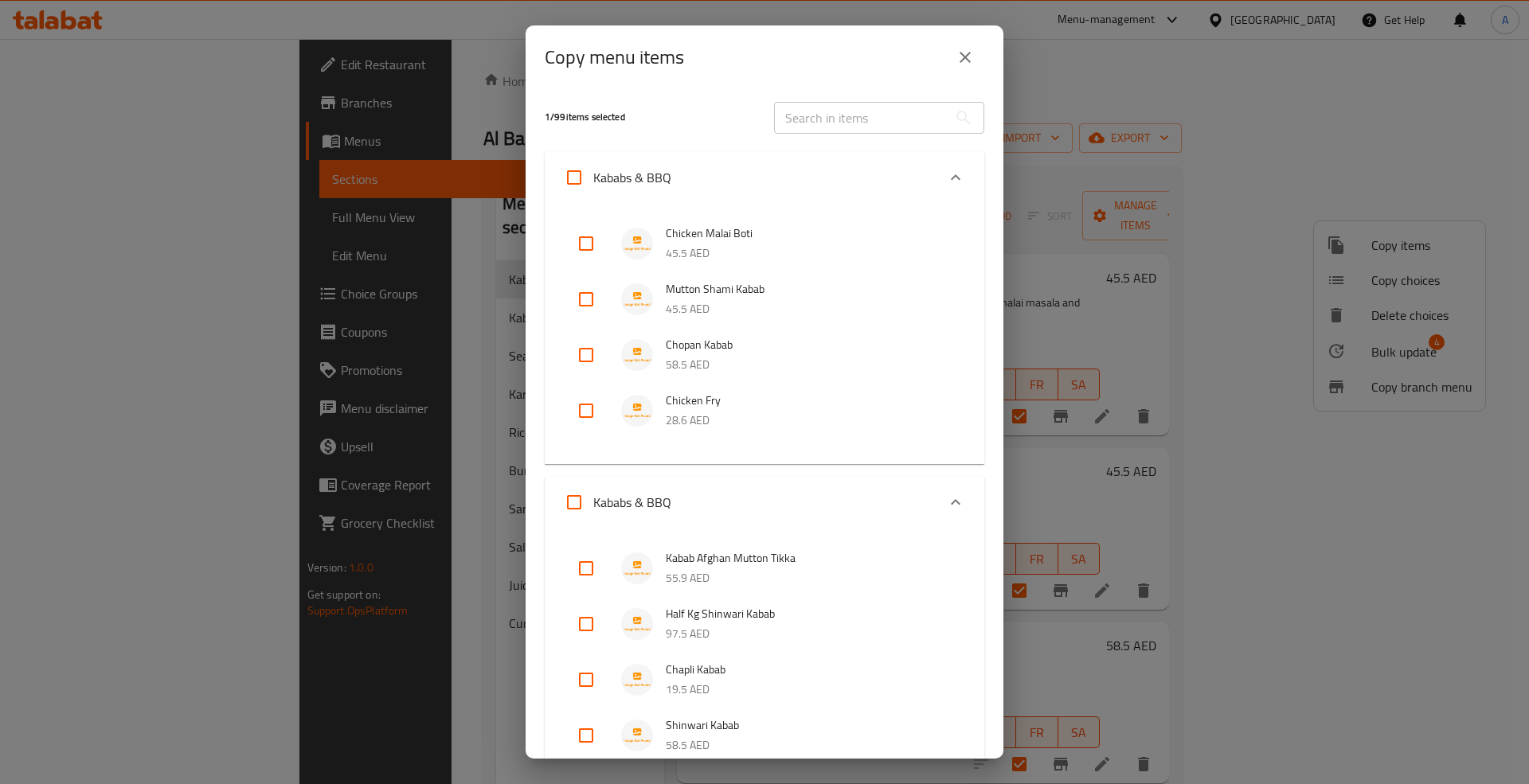
click at [581, 182] on input "Kababs & BBQ" at bounding box center [574, 178] width 39 height 39
checkbox input "true"
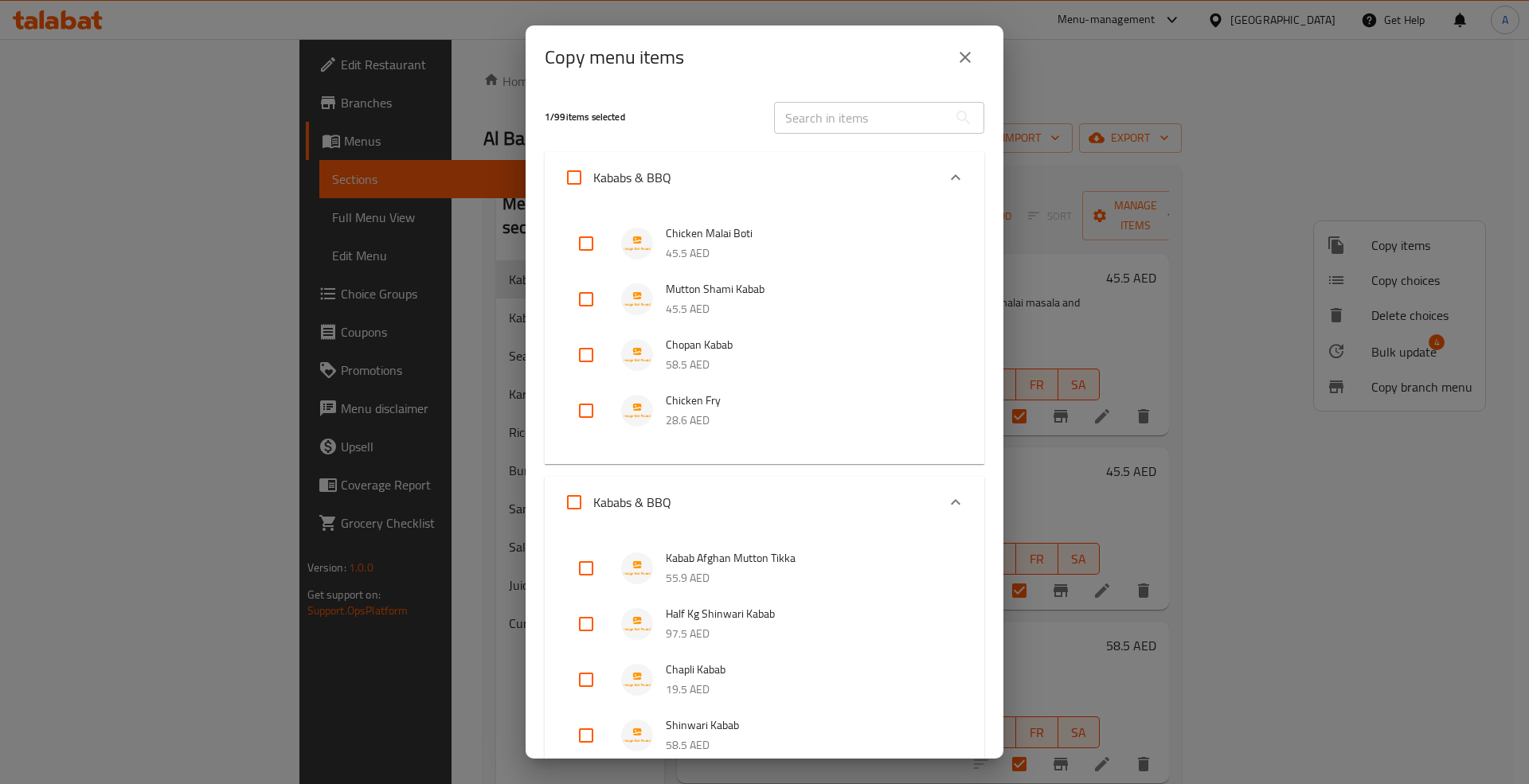
checkbox input "true"
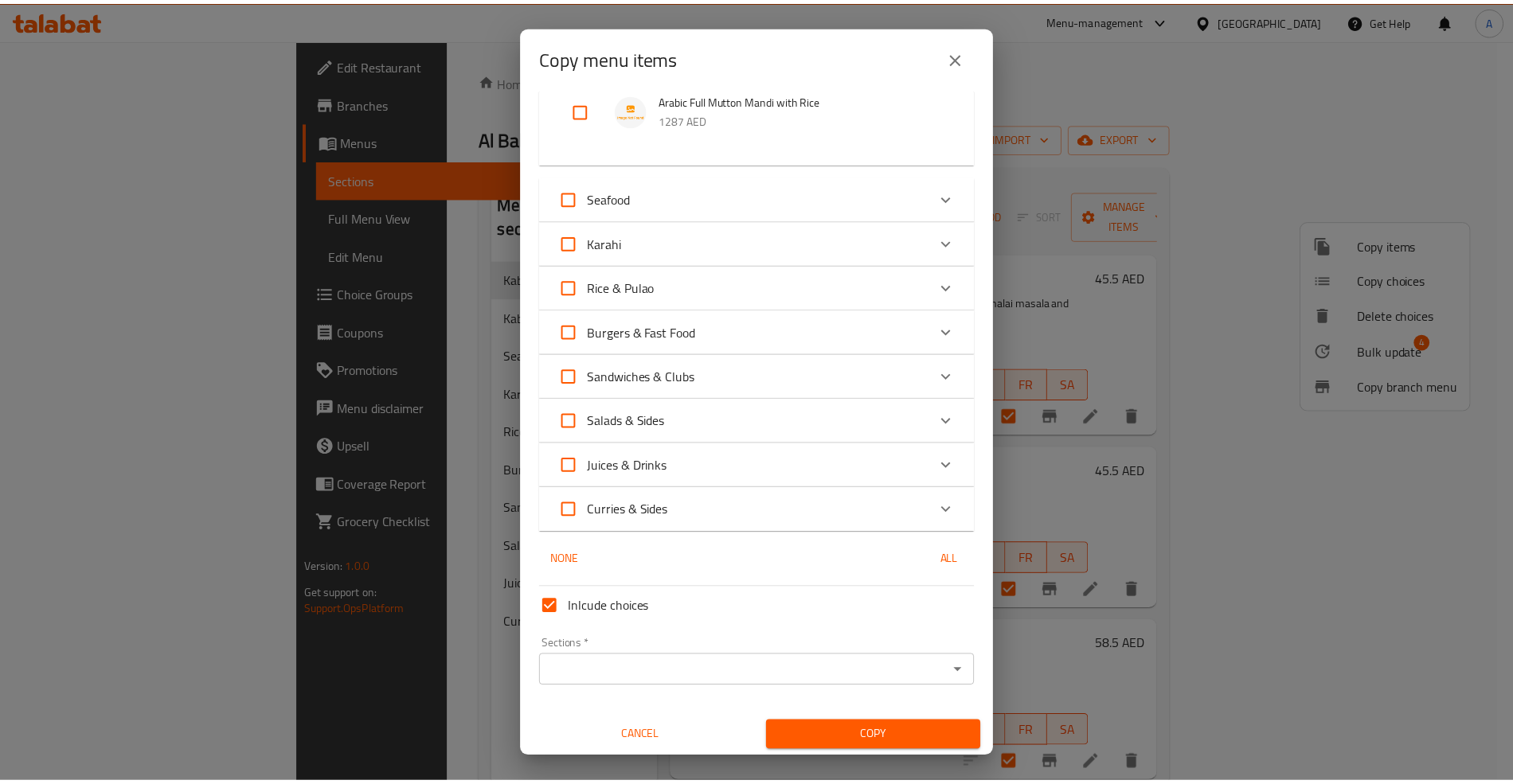
scroll to position [851, 0]
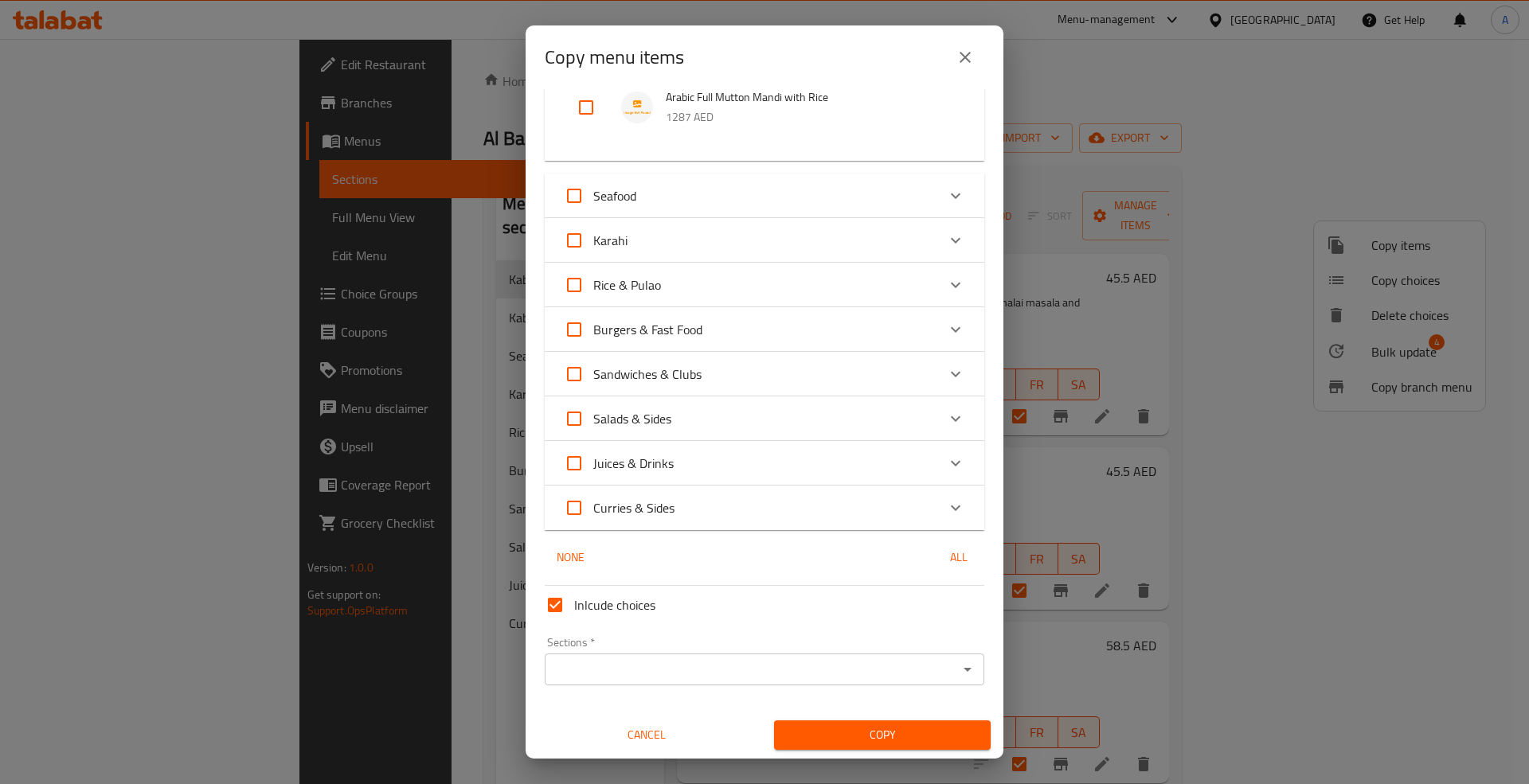
click at [609, 669] on input "Sections   *" at bounding box center [751, 669] width 404 height 22
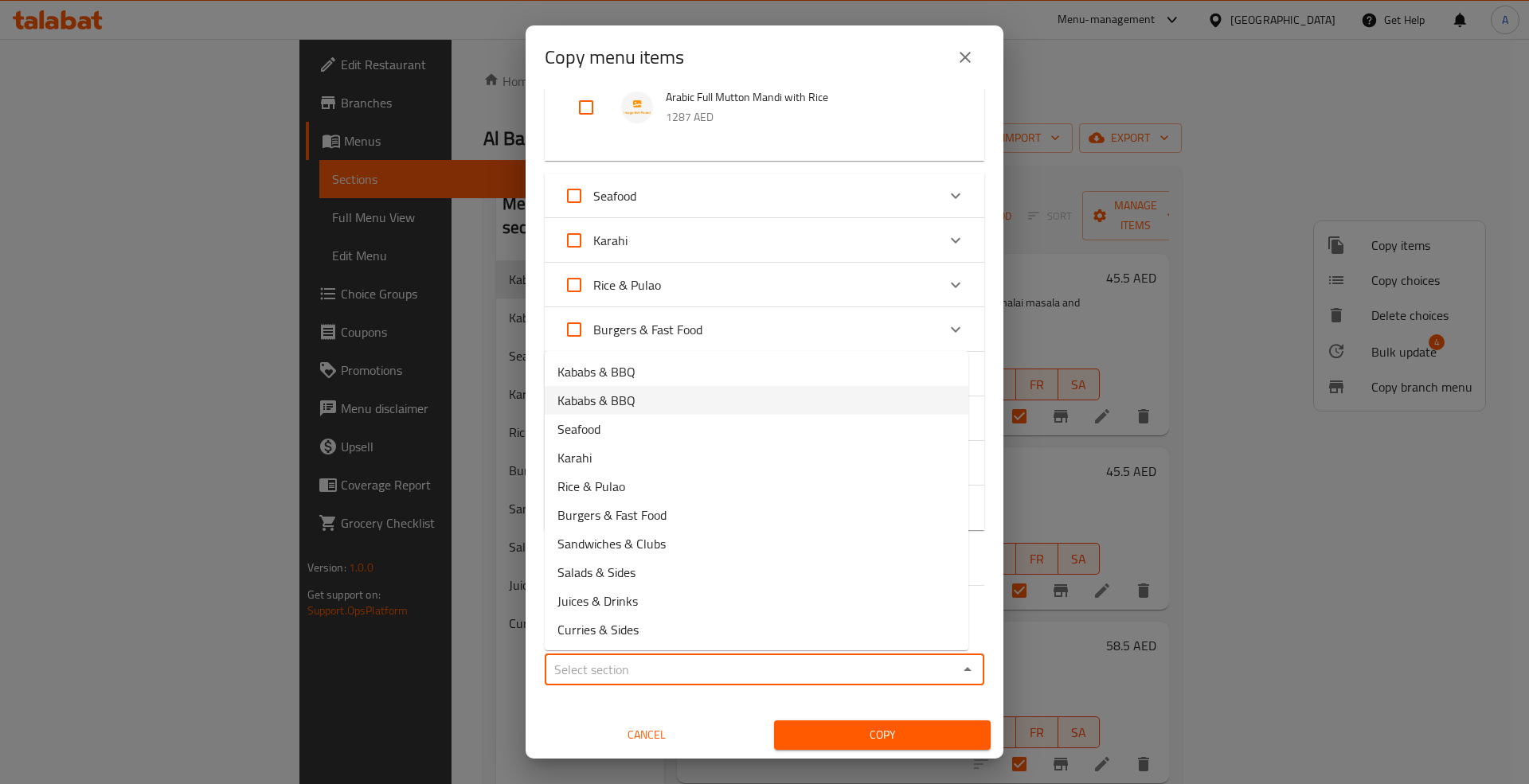
click at [639, 406] on li "Kababs & BBQ" at bounding box center [756, 400] width 423 height 28
type input "Kababs & BBQ"
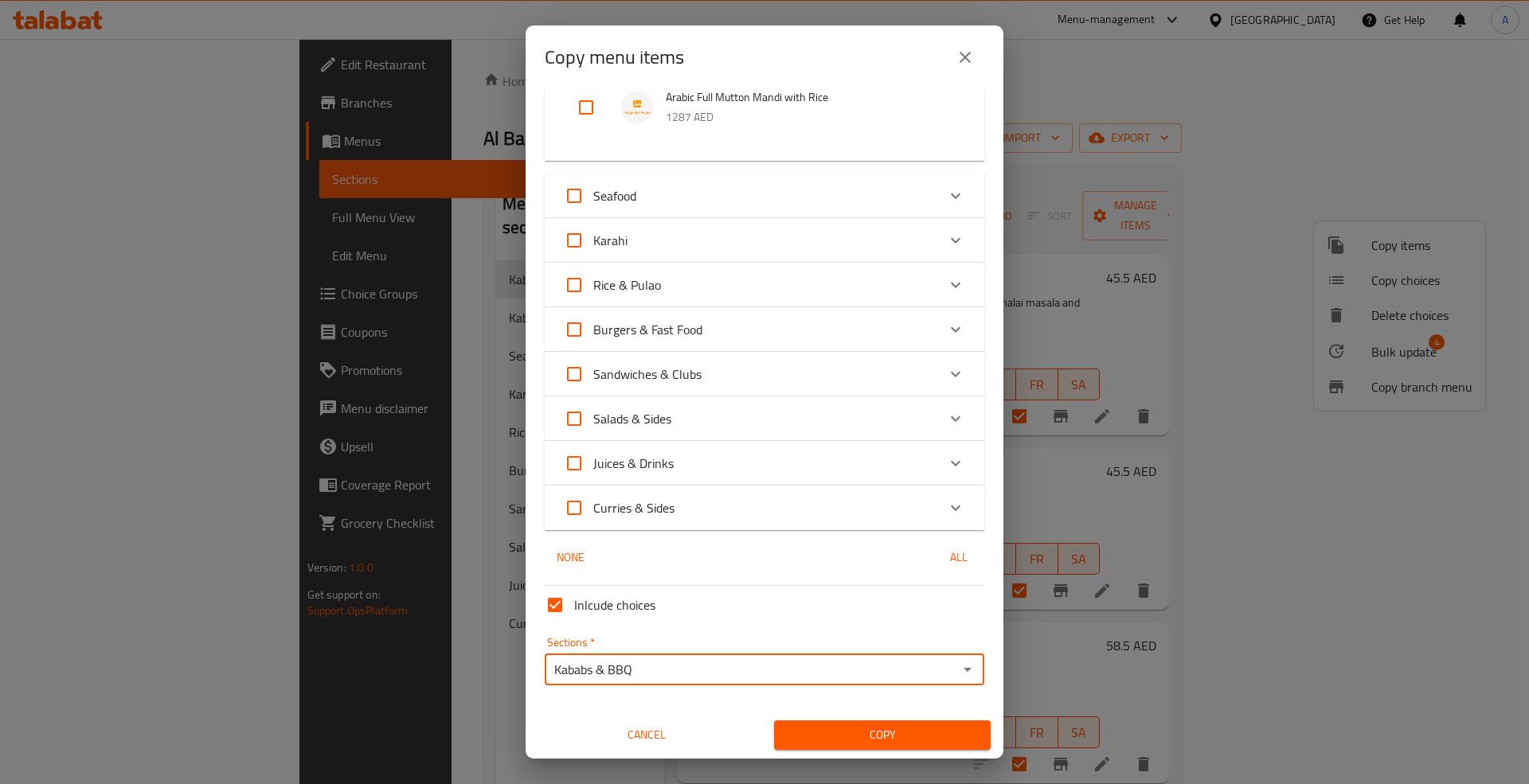
click at [841, 731] on span "Copy" at bounding box center [883, 735] width 191 height 20
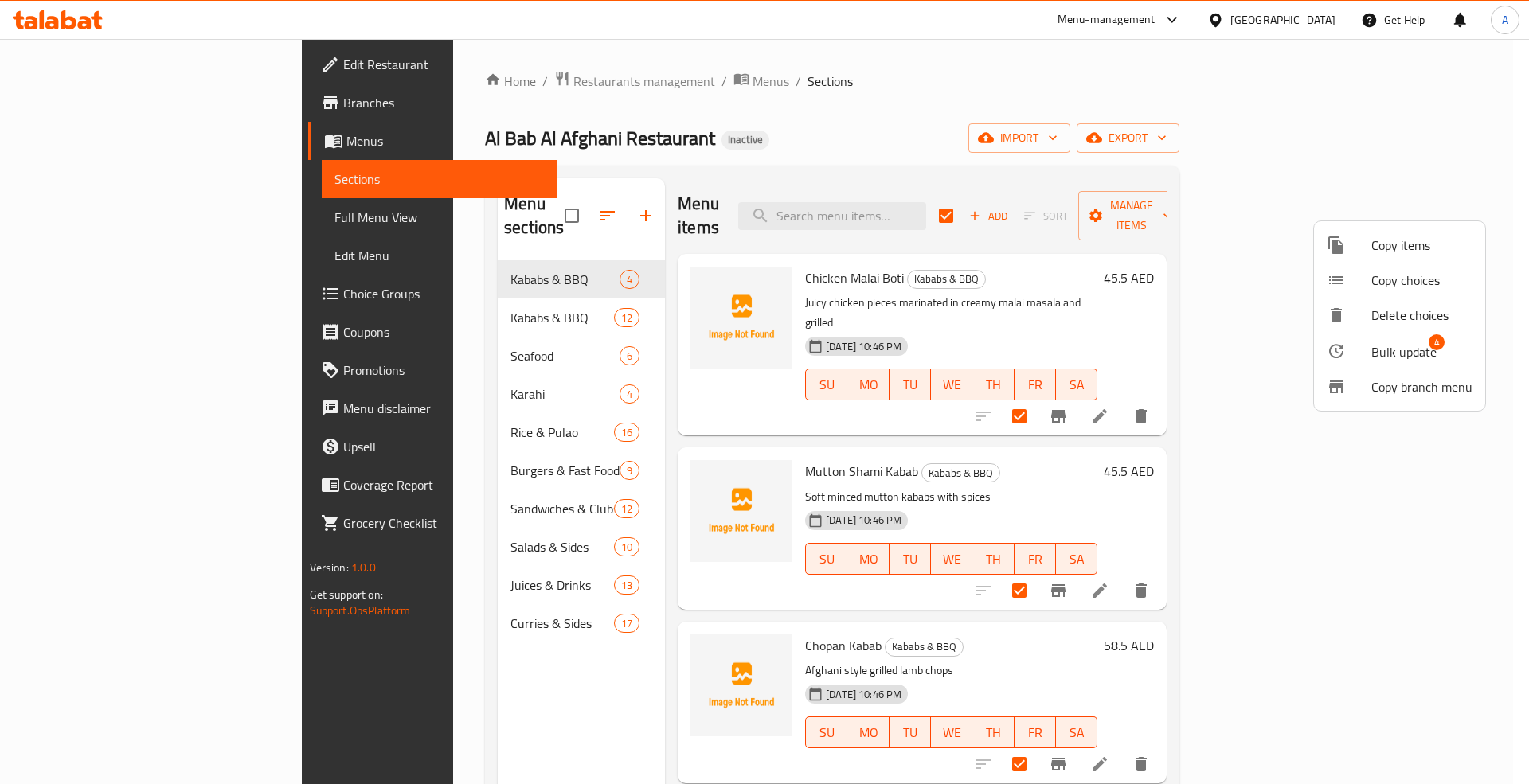
click at [171, 206] on div at bounding box center [764, 392] width 1529 height 784
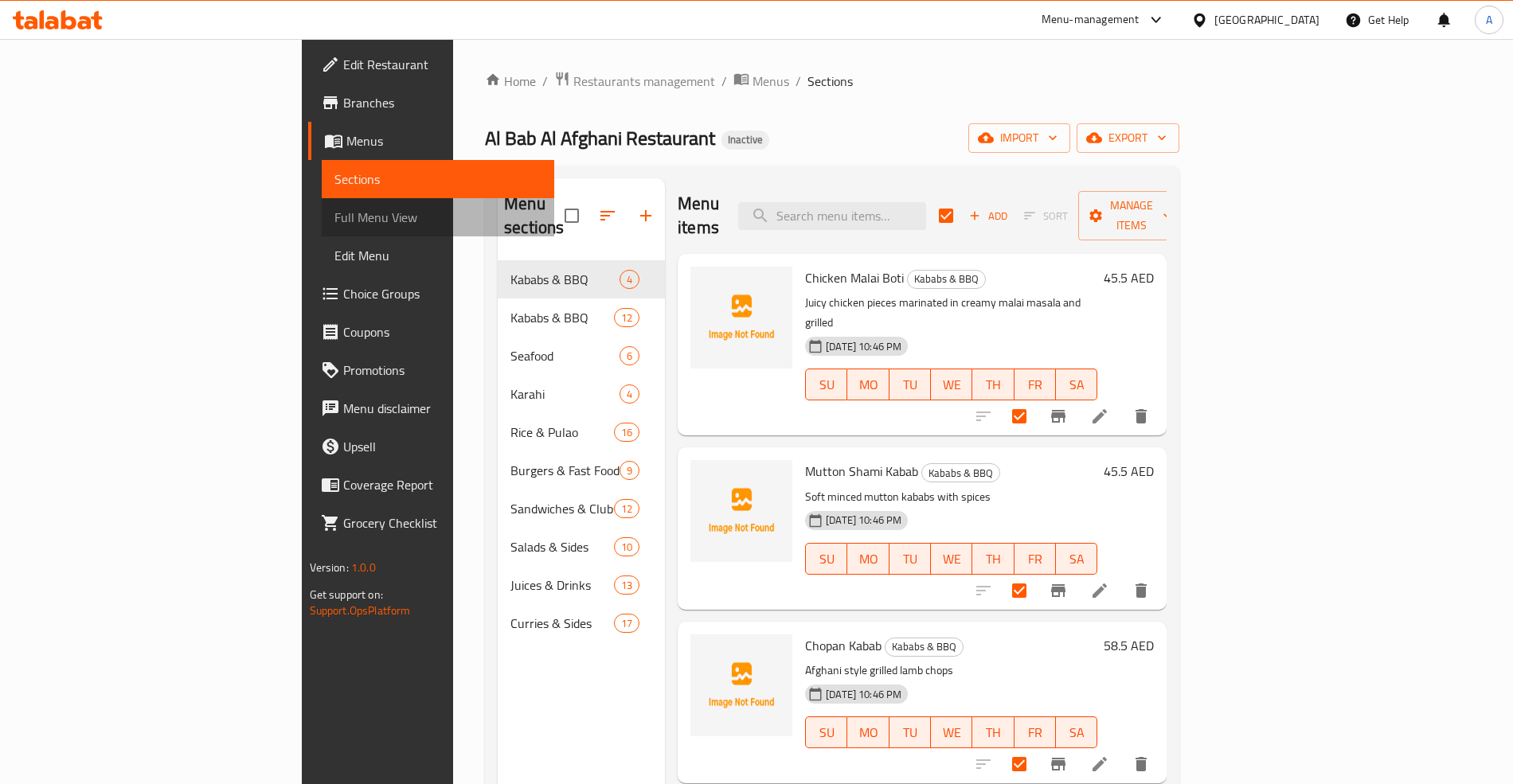
click at [334, 223] on span "Full Menu View" at bounding box center [437, 217] width 207 height 19
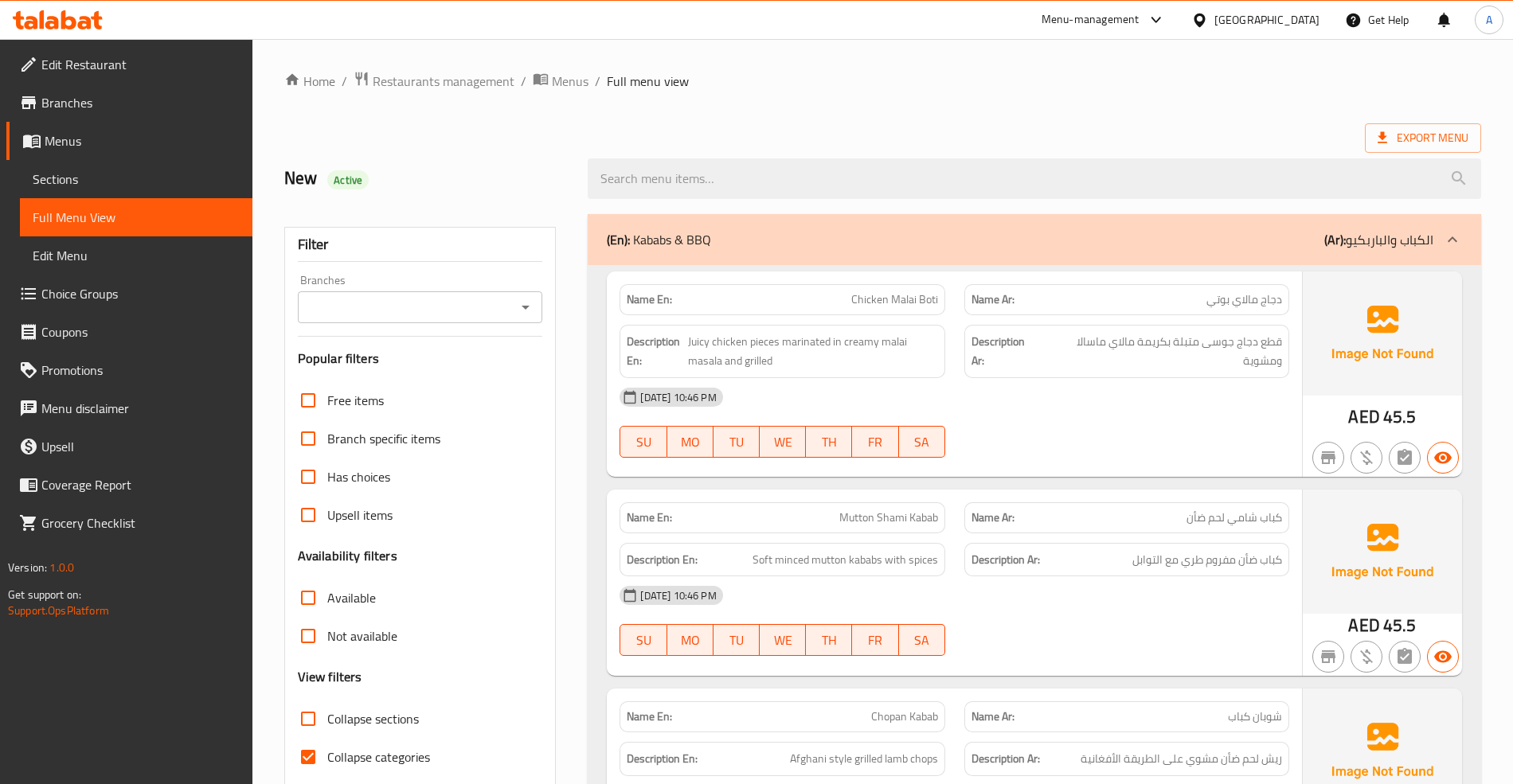
click at [83, 186] on span "Sections" at bounding box center [136, 179] width 207 height 19
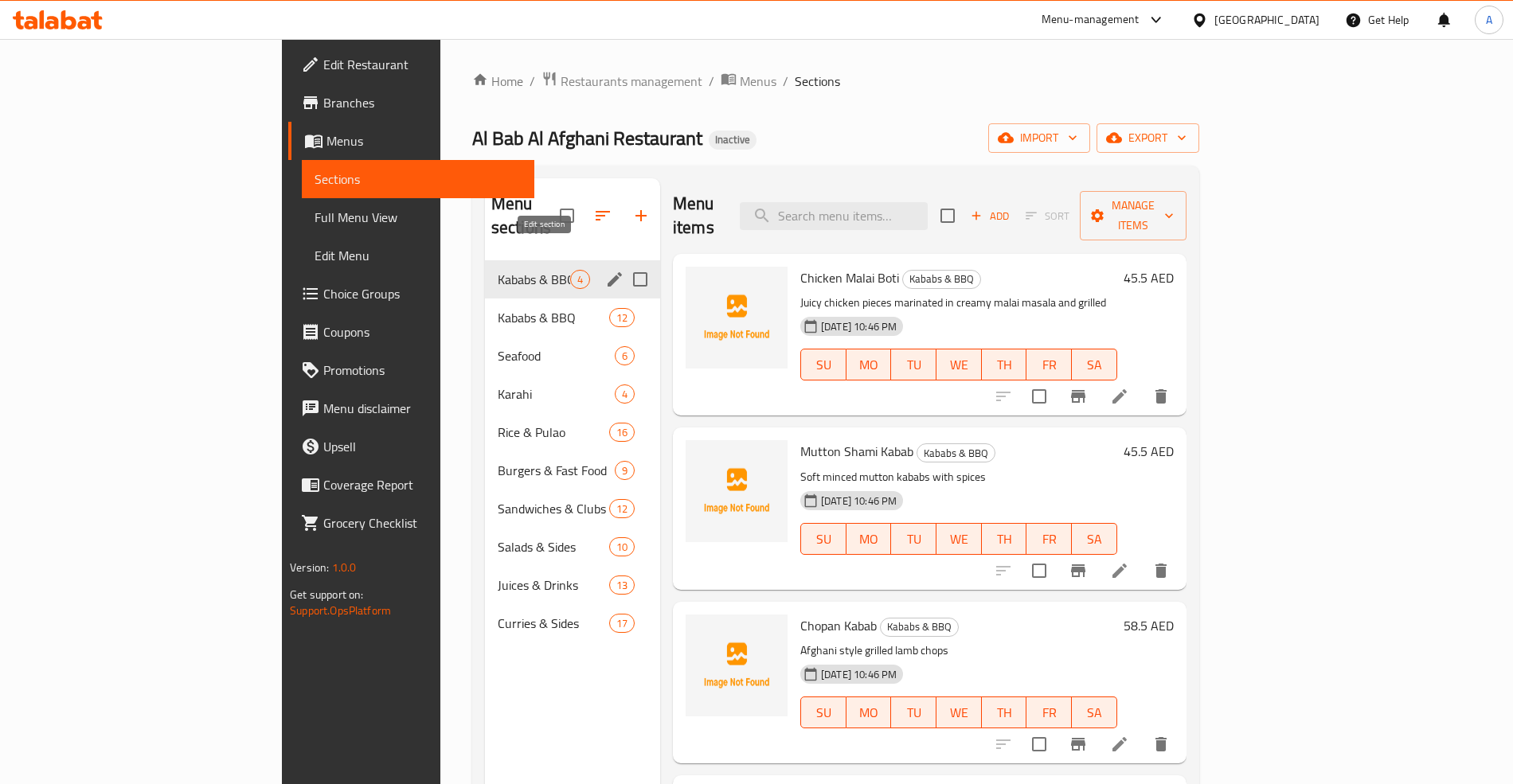
click at [608, 273] on icon "edit" at bounding box center [615, 280] width 15 height 15
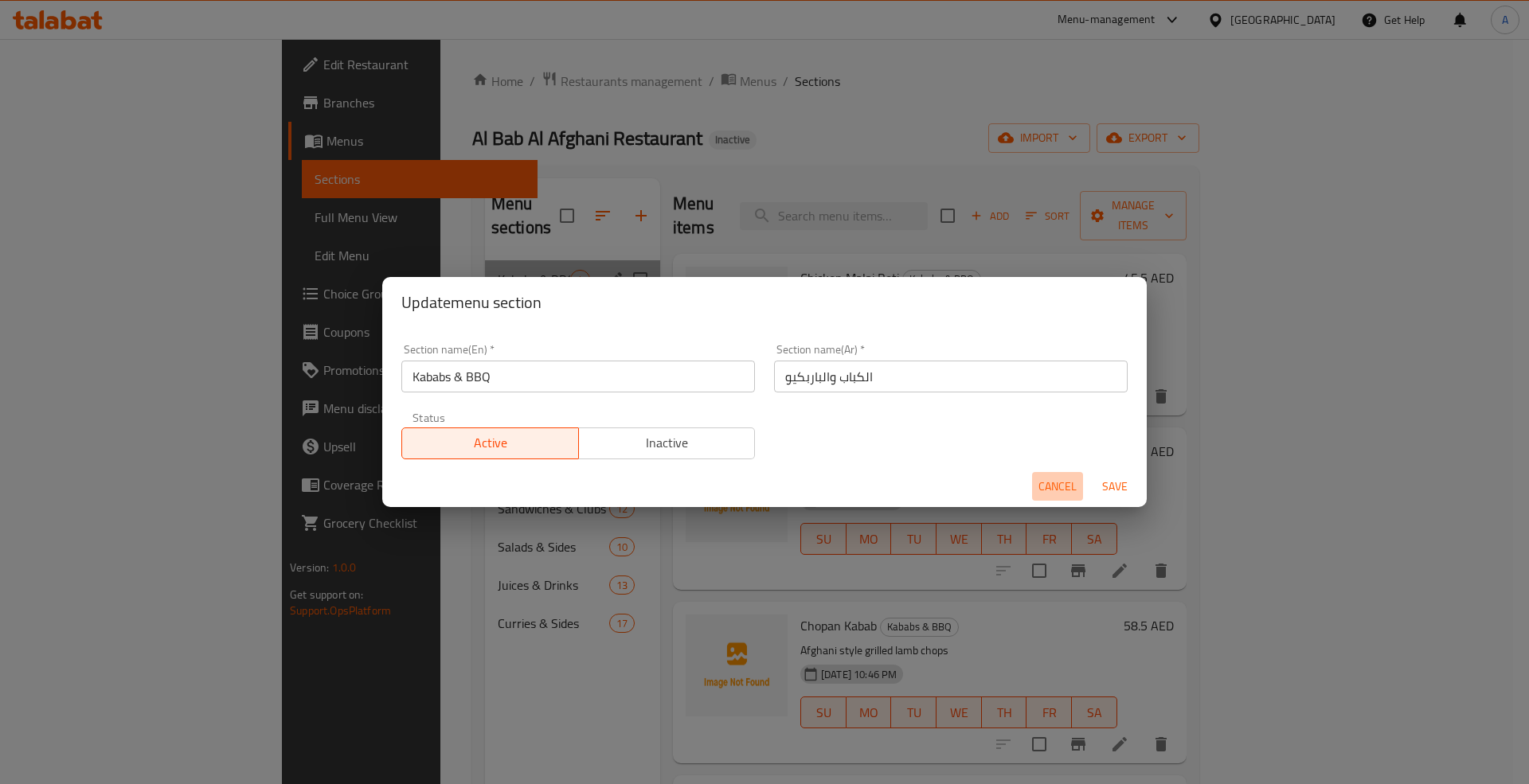
click at [1046, 476] on span "Cancel" at bounding box center [1058, 487] width 39 height 20
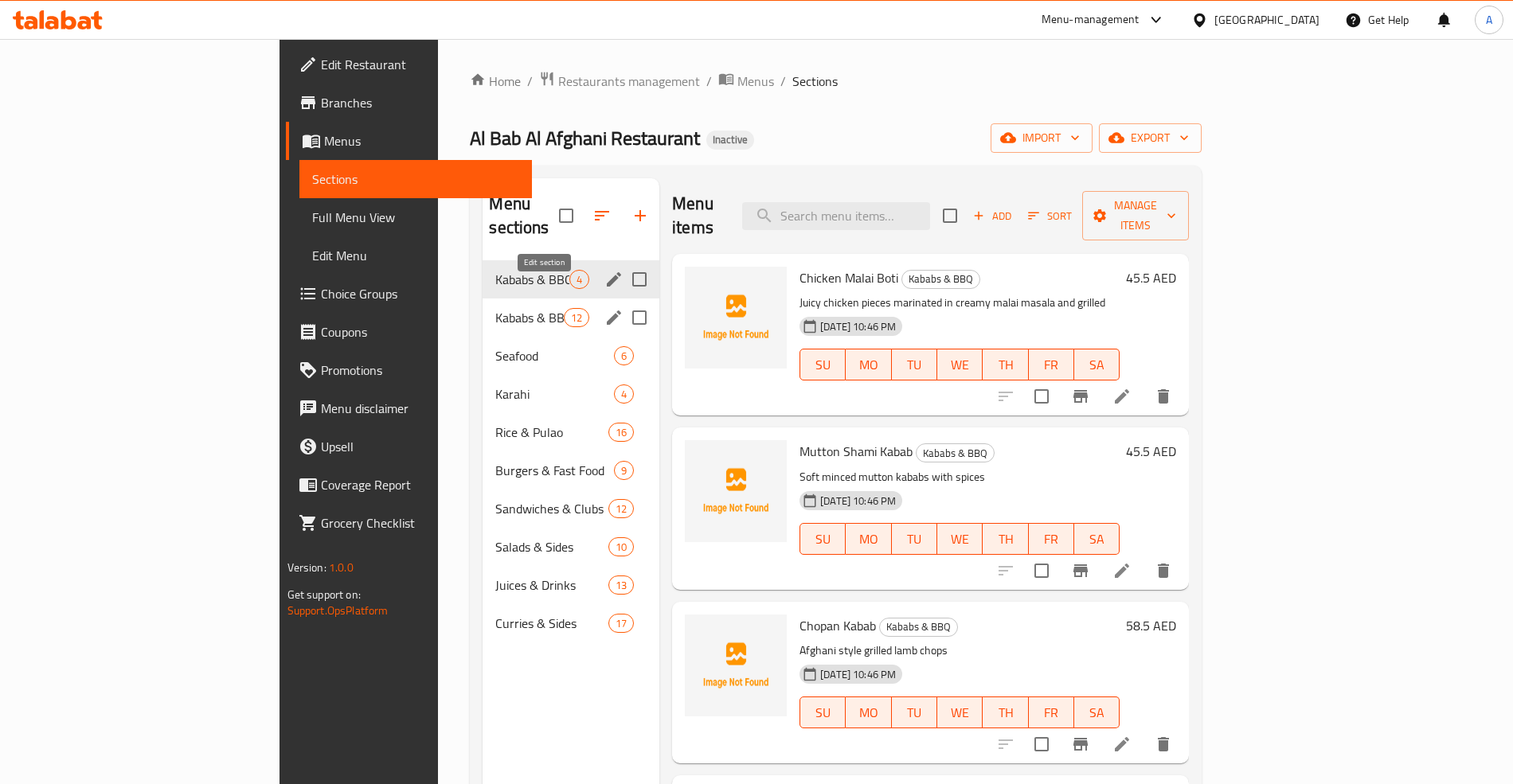
click at [607, 310] on icon "edit" at bounding box center [614, 318] width 15 height 15
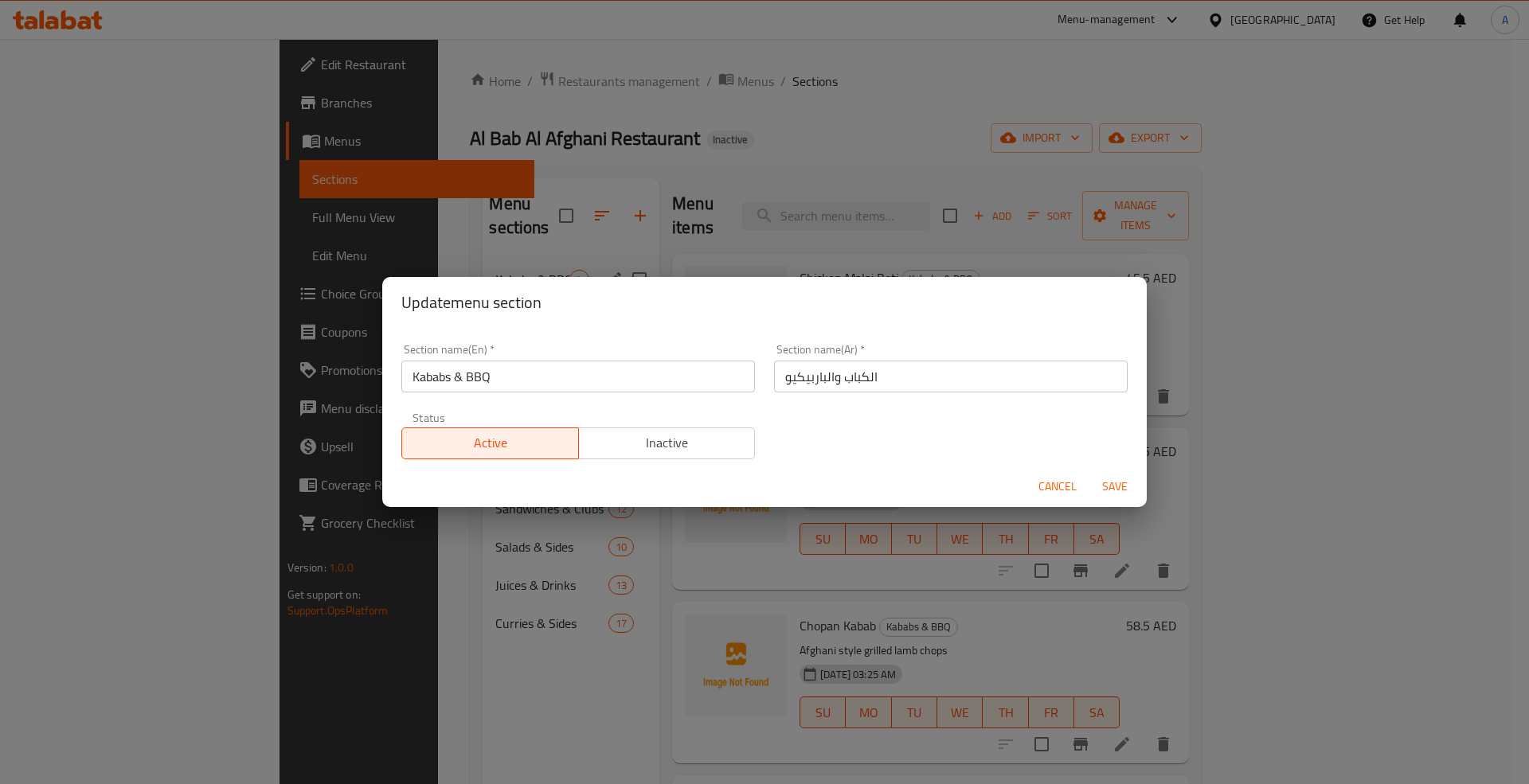
click at [1056, 478] on span "Cancel" at bounding box center [1058, 487] width 39 height 20
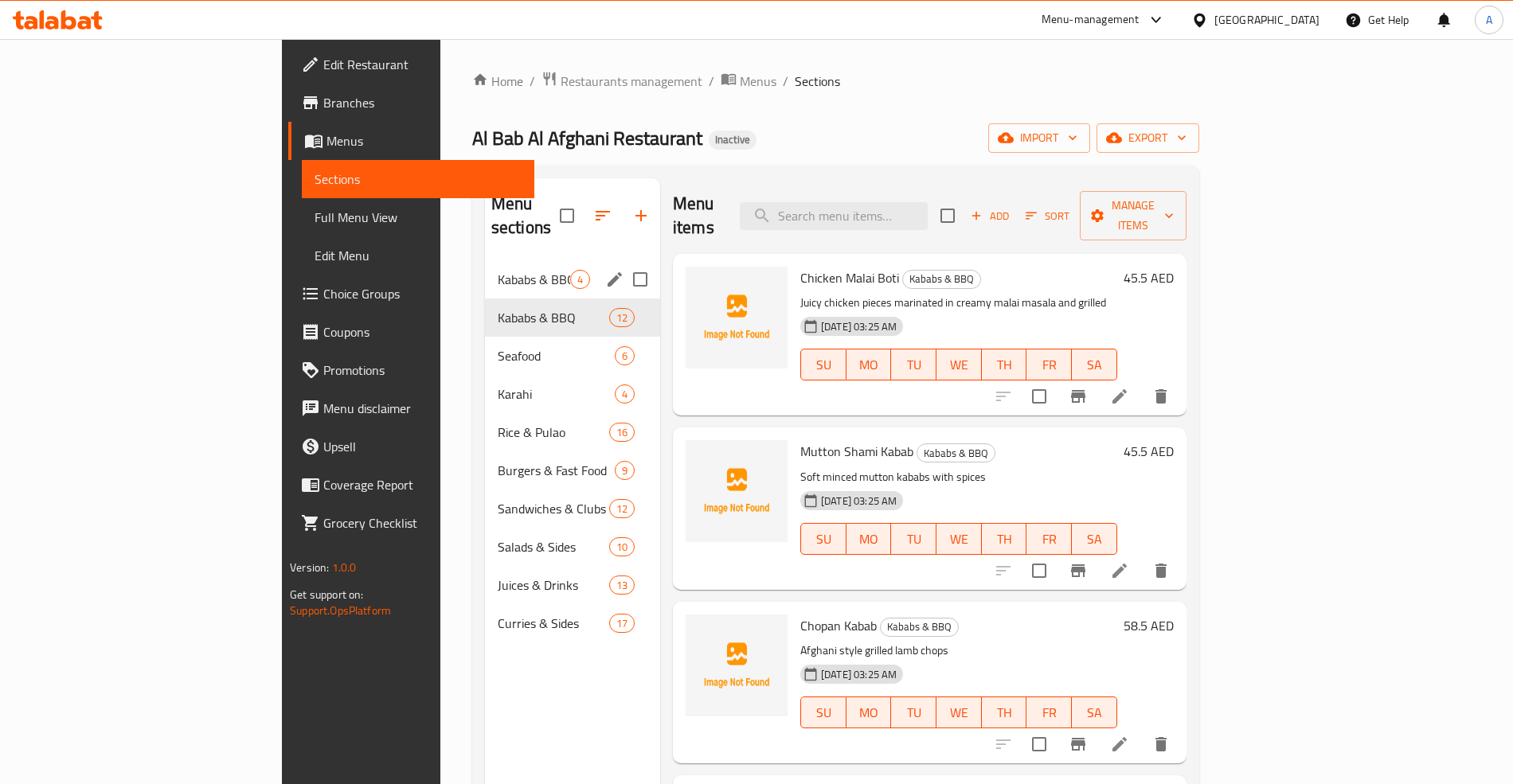
click at [623, 263] on input "Menu sections" at bounding box center [640, 279] width 33 height 33
checkbox input "true"
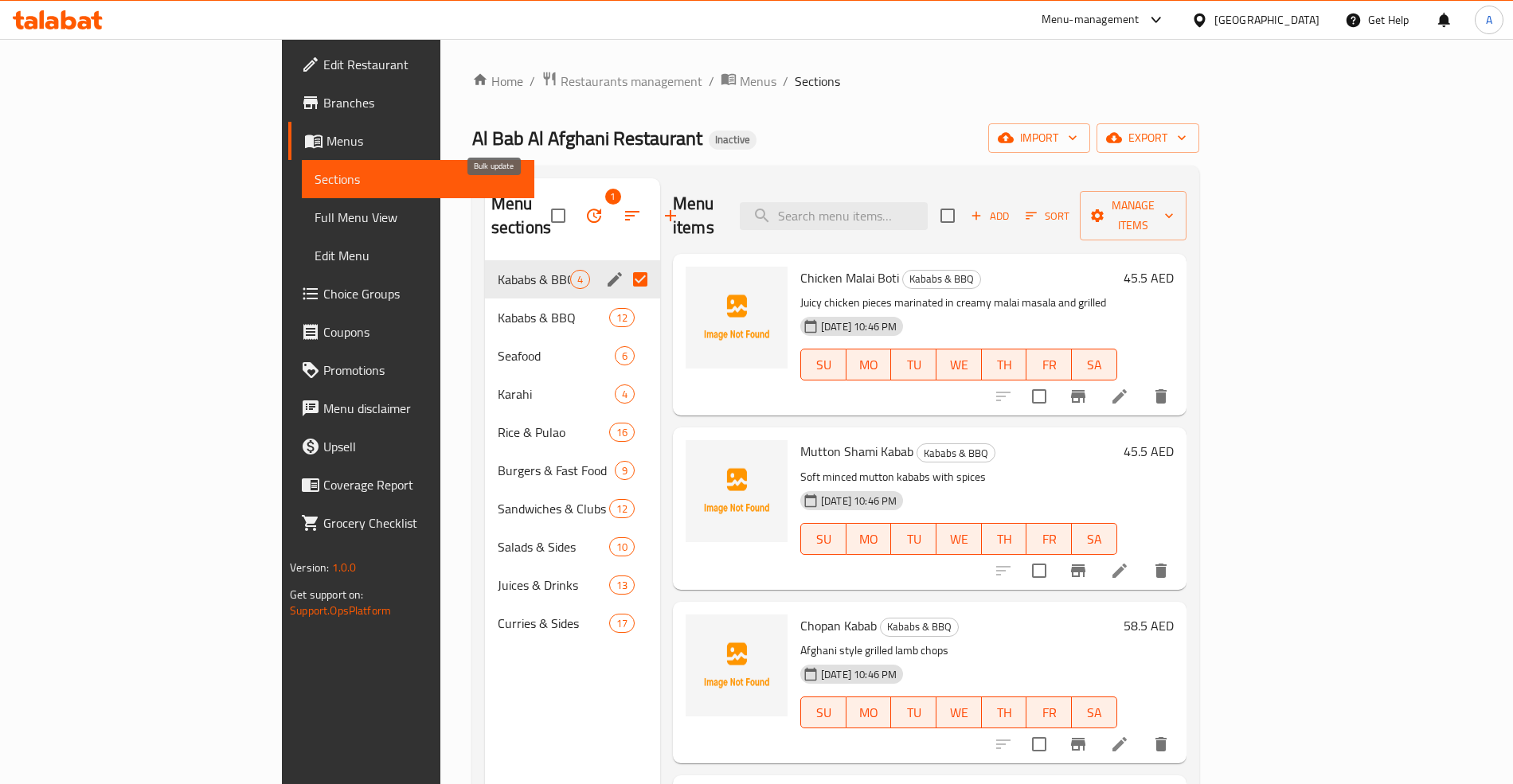
click at [585, 207] on icon "button" at bounding box center [594, 216] width 19 height 19
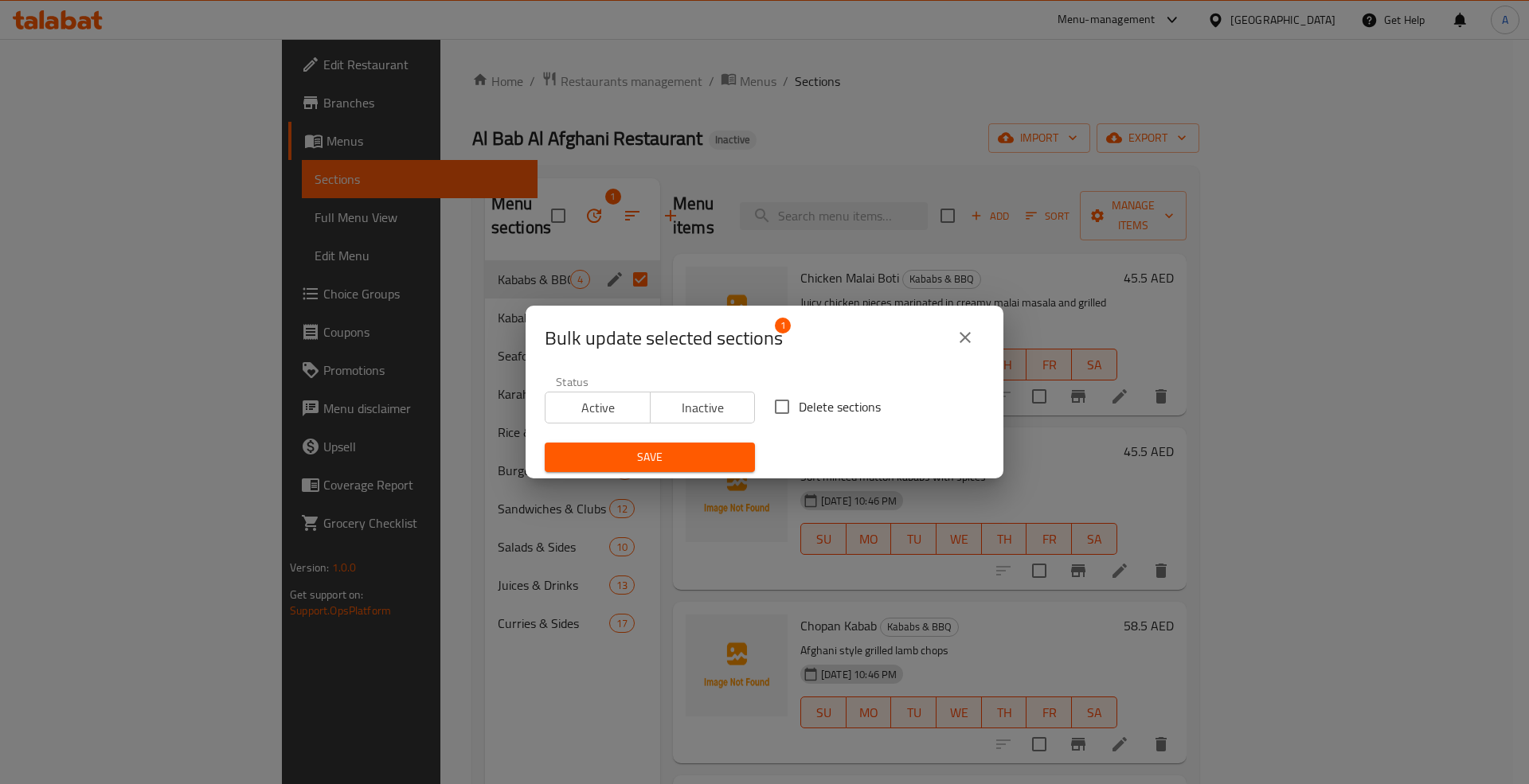
click at [799, 408] on span "Delete sections" at bounding box center [839, 407] width 82 height 19
click at [796, 408] on input "Delete sections" at bounding box center [781, 407] width 33 height 33
checkbox input "true"
click at [711, 456] on span "Save" at bounding box center [649, 457] width 185 height 20
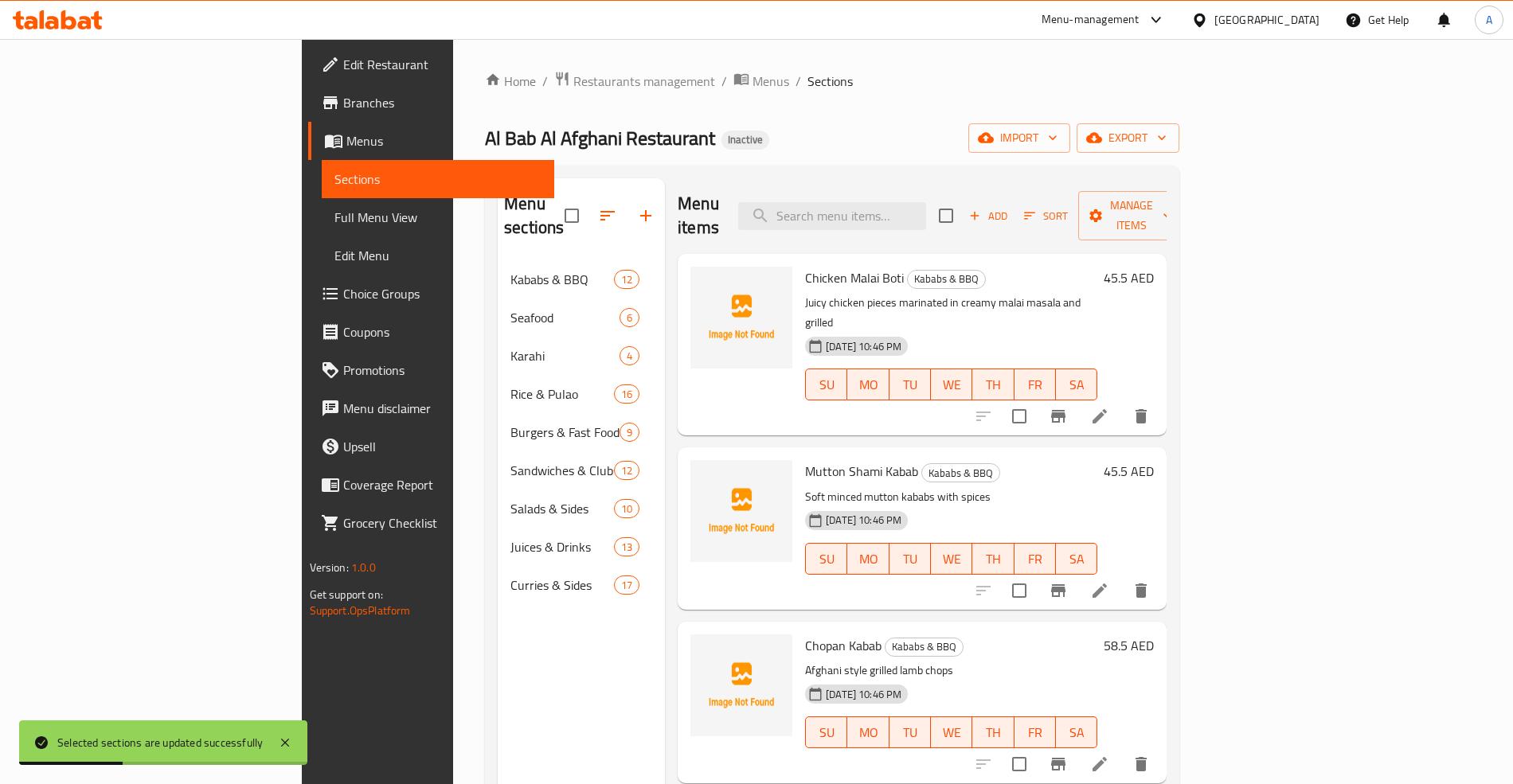
click at [334, 210] on span "Full Menu View" at bounding box center [437, 217] width 207 height 19
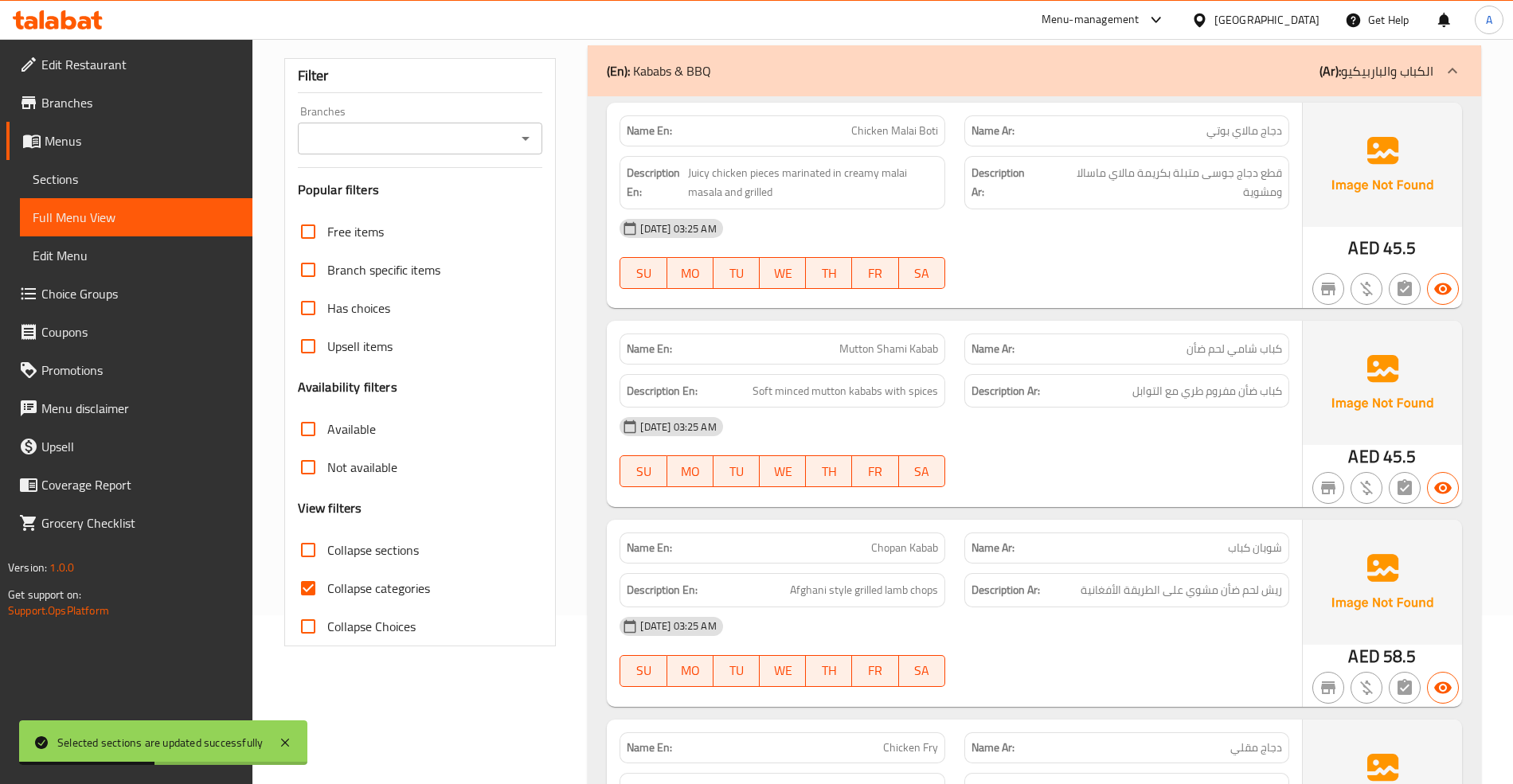
scroll to position [319, 0]
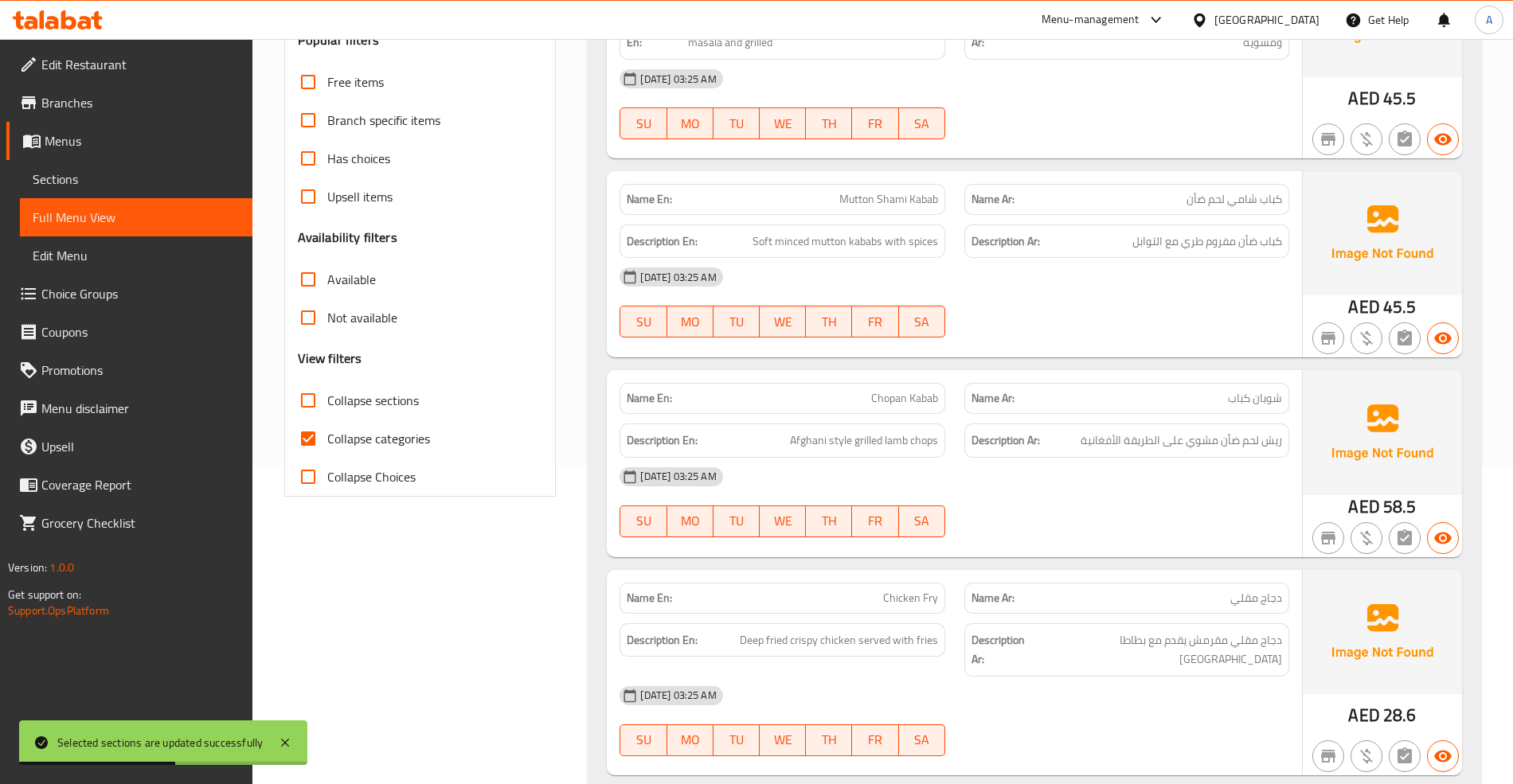
click at [353, 437] on span "Collapse categories" at bounding box center [378, 438] width 103 height 19
click at [327, 437] on input "Collapse categories" at bounding box center [308, 439] width 39 height 39
checkbox input "false"
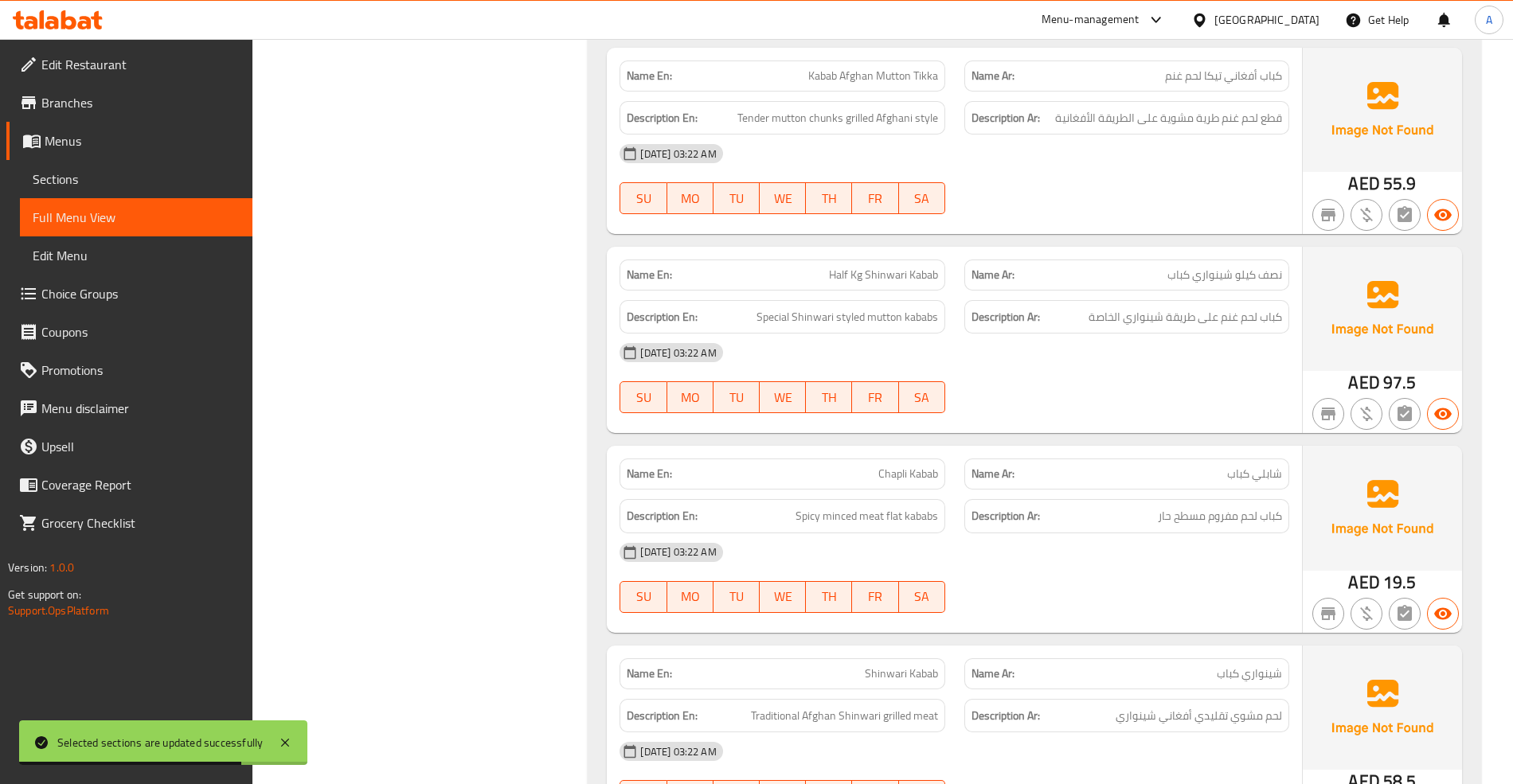
drag, startPoint x: 1084, startPoint y: 74, endPoint x: 1118, endPoint y: 825, distance: 751.8
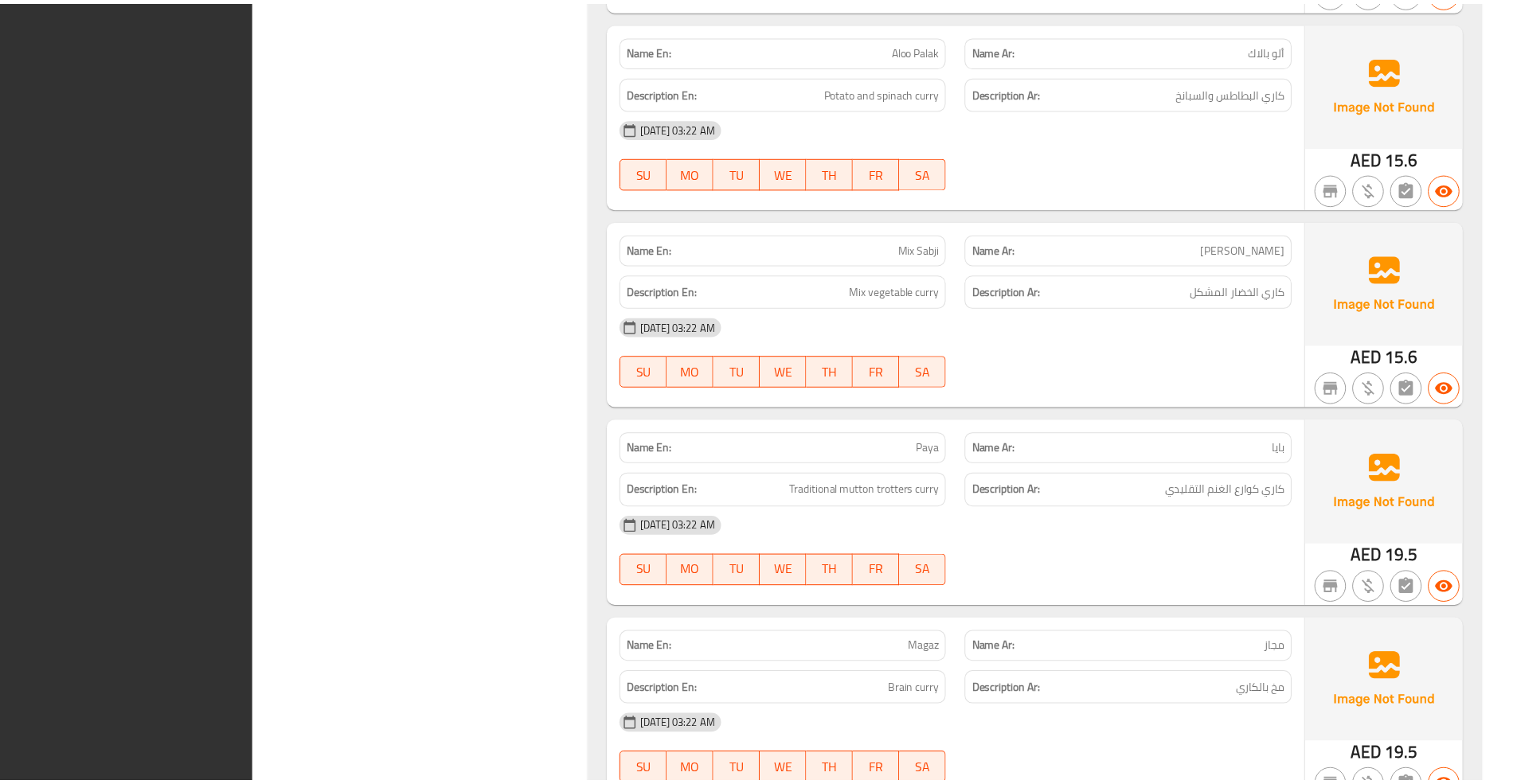
scroll to position [20628, 0]
